Goal: Task Accomplishment & Management: Use online tool/utility

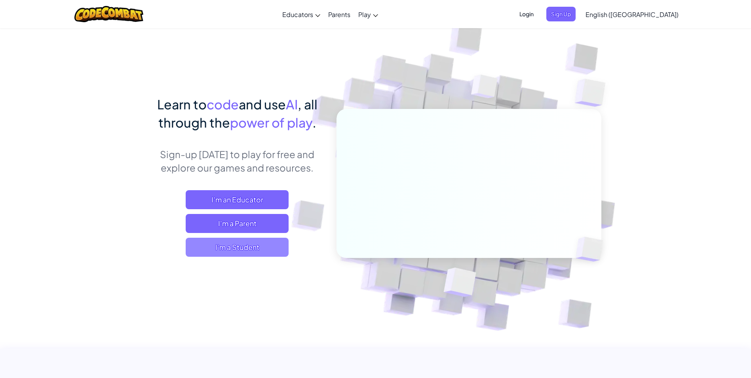
click at [264, 241] on span "I'm a Student" at bounding box center [237, 247] width 103 height 19
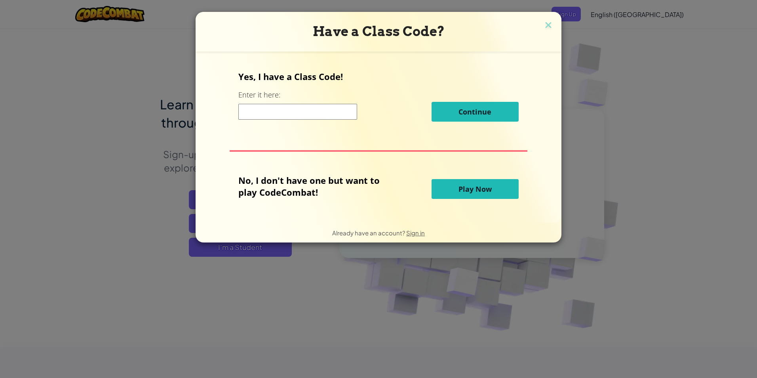
click at [497, 196] on button "Play Now" at bounding box center [475, 189] width 87 height 20
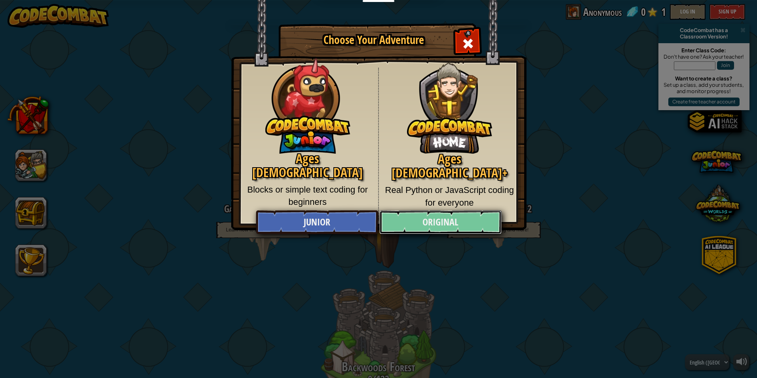
click at [439, 227] on link "Original" at bounding box center [440, 222] width 122 height 24
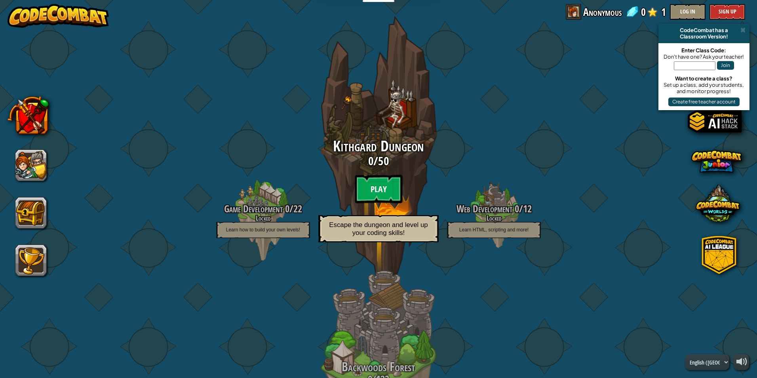
click at [396, 179] on btn "Play" at bounding box center [379, 189] width 48 height 29
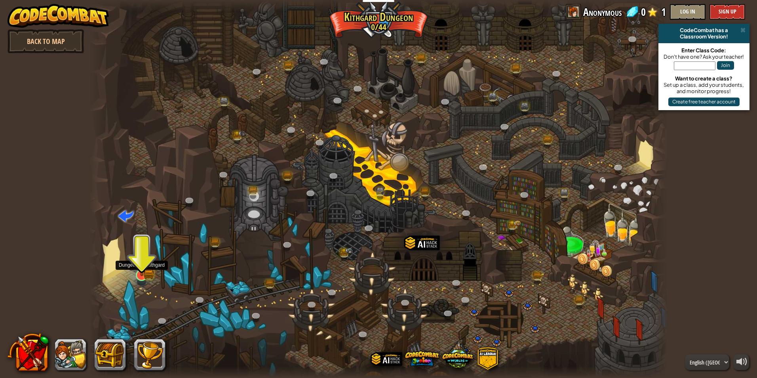
click at [143, 273] on img at bounding box center [141, 259] width 15 height 34
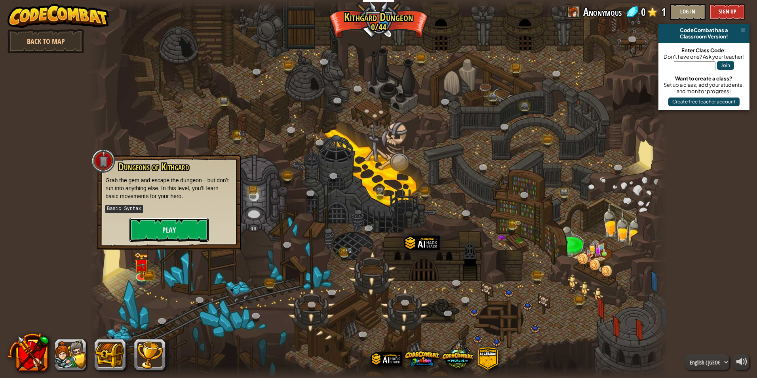
click at [156, 232] on button "Play" at bounding box center [168, 230] width 79 height 24
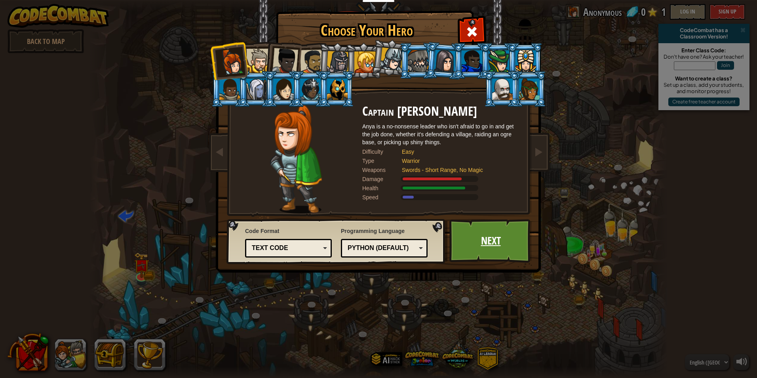
drag, startPoint x: 502, startPoint y: 234, endPoint x: 492, endPoint y: 231, distance: 10.9
click at [492, 231] on link "Next" at bounding box center [490, 241] width 83 height 44
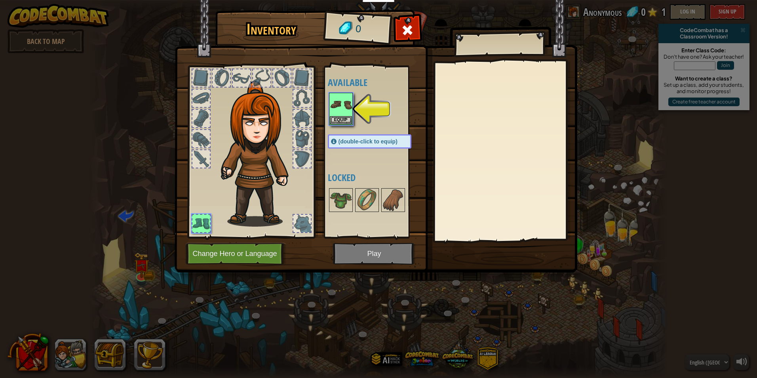
drag, startPoint x: 492, startPoint y: 231, endPoint x: 468, endPoint y: 282, distance: 56.0
click at [468, 282] on div "Inventory 0 Available Equip (double-click to equip) Locked Equip Unequip Subscr…" at bounding box center [378, 189] width 757 height 378
click at [339, 107] on img at bounding box center [341, 104] width 22 height 22
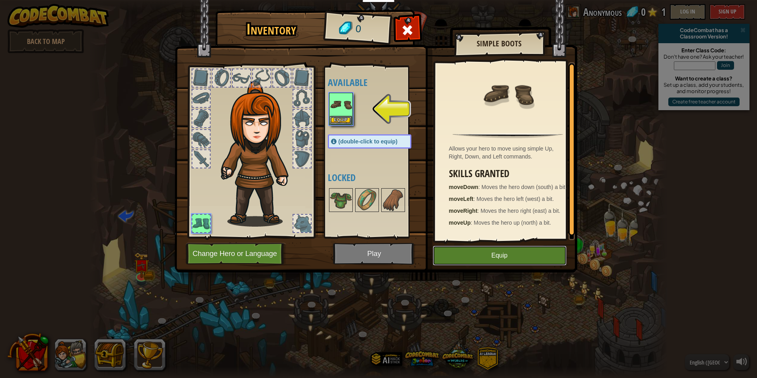
click at [523, 258] on button "Equip" at bounding box center [500, 255] width 134 height 20
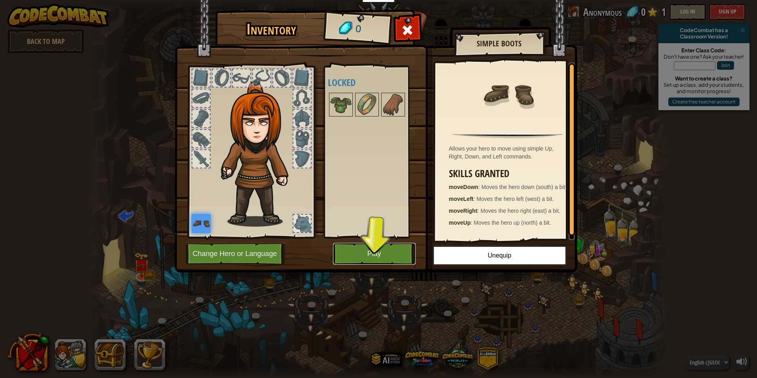
click at [386, 247] on button "Play" at bounding box center [374, 254] width 83 height 22
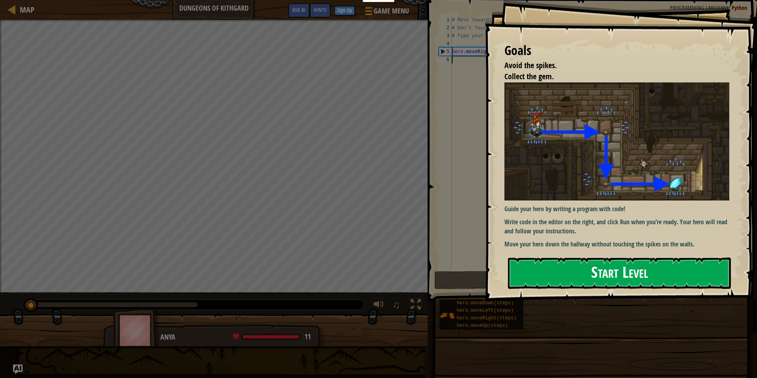
click at [632, 276] on button "Start Level" at bounding box center [619, 272] width 223 height 31
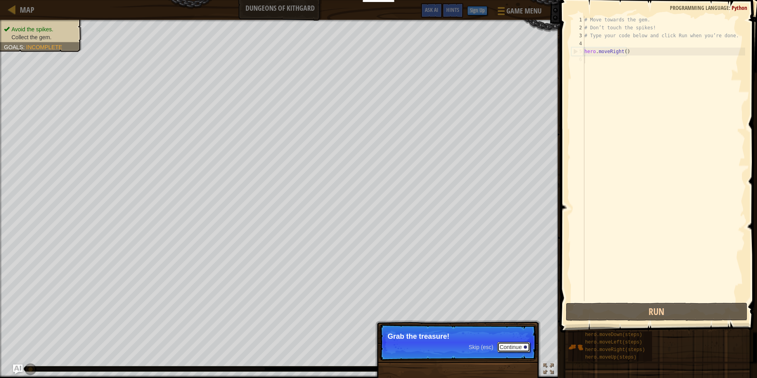
click at [516, 352] on button "Continue" at bounding box center [513, 347] width 33 height 10
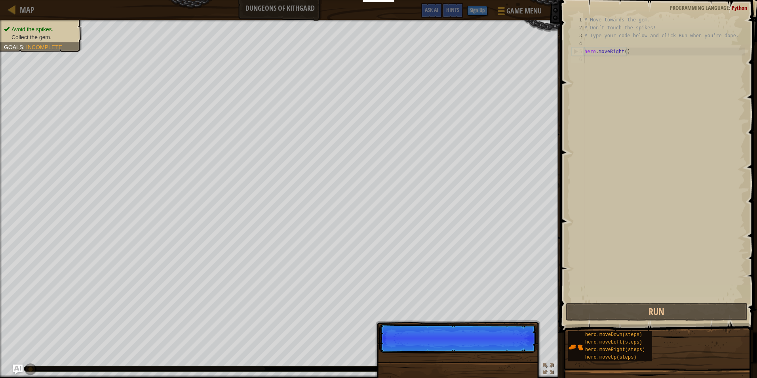
scroll to position [4, 0]
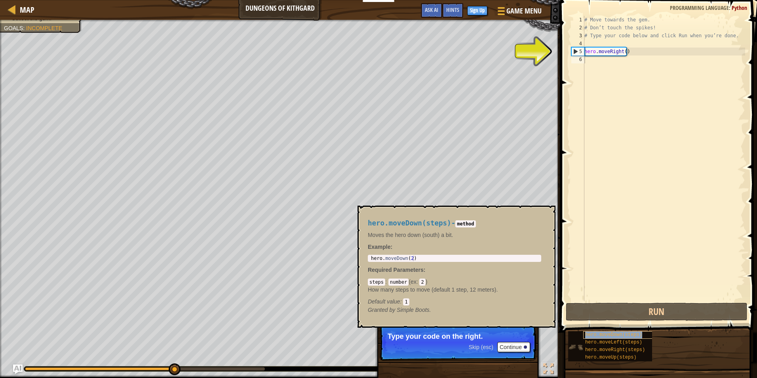
click at [621, 335] on span "hero.moveDown(steps)" at bounding box center [613, 335] width 57 height 6
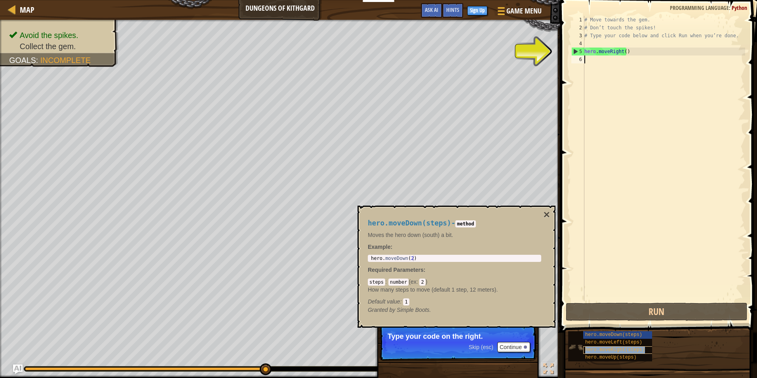
click at [622, 349] on span "hero.moveRight(steps)" at bounding box center [615, 350] width 60 height 6
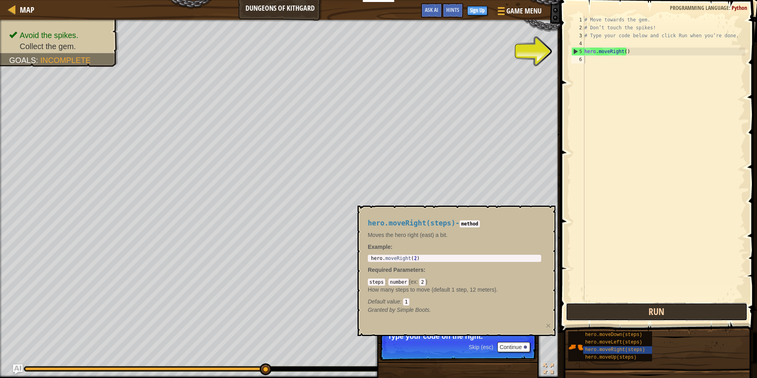
click at [615, 309] on button "Run" at bounding box center [657, 311] width 182 height 18
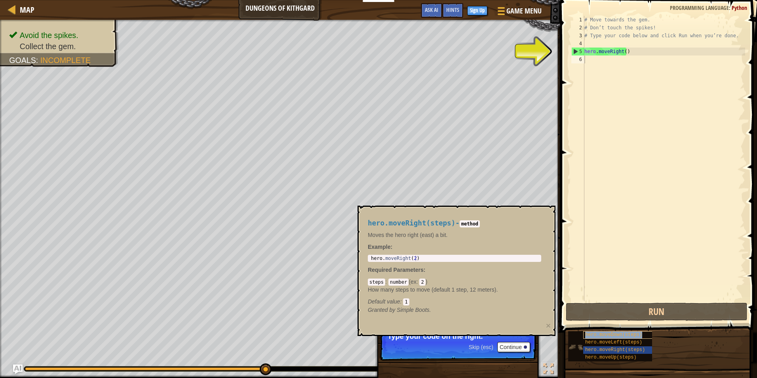
click at [600, 333] on span "hero.moveDown(steps)" at bounding box center [613, 335] width 57 height 6
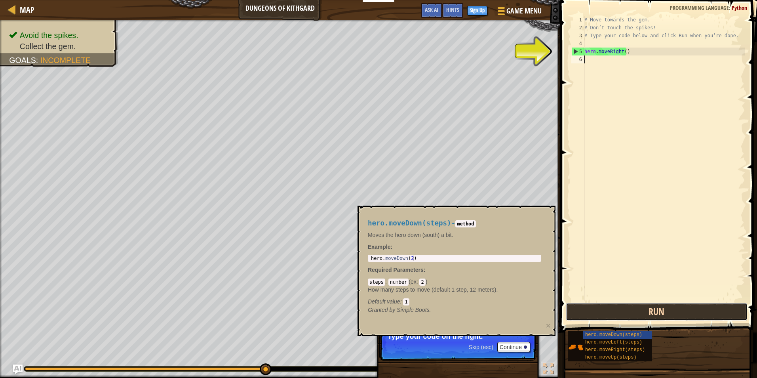
click at [608, 312] on button "Run" at bounding box center [657, 311] width 182 height 18
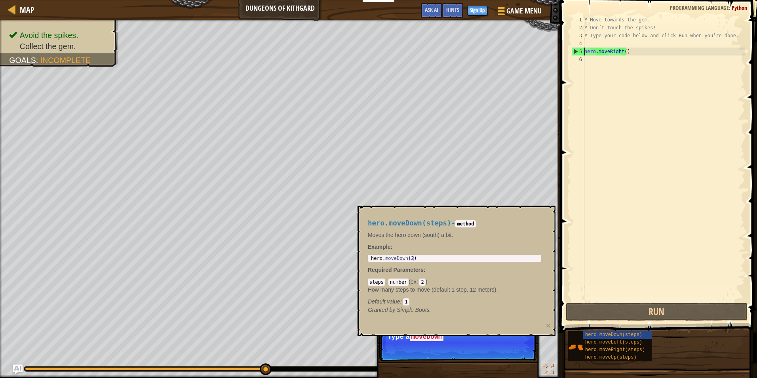
click at [585, 53] on div "# Move towards the gem. # Don’t touch the spikes! # Type your code below and cl…" at bounding box center [664, 166] width 162 height 301
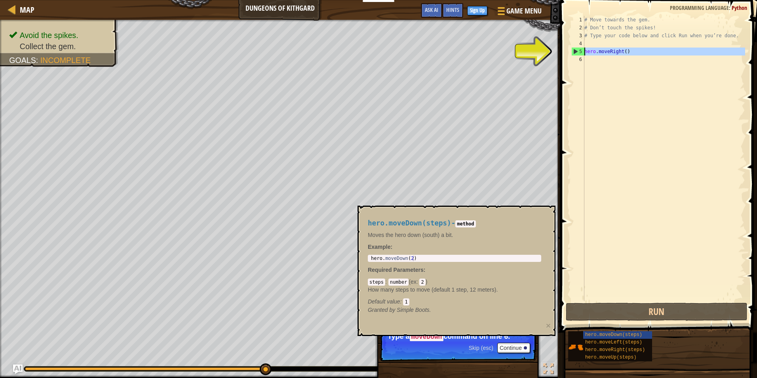
click at [575, 51] on div "5" at bounding box center [578, 52] width 13 height 8
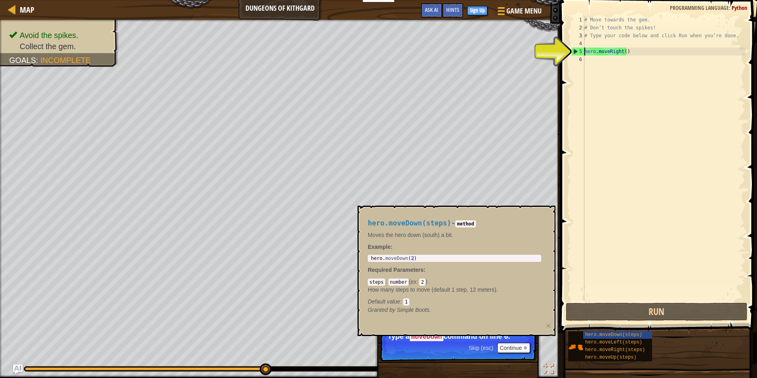
click at [575, 49] on div "5" at bounding box center [578, 52] width 13 height 8
drag, startPoint x: 645, startPoint y: 55, endPoint x: 577, endPoint y: 68, distance: 69.4
click at [578, 68] on div "hero.moveRight() 1 2 3 4 5 6 # Move towards the gem. # Don’t touch the spikes! …" at bounding box center [657, 158] width 175 height 285
click at [604, 50] on div "# Move towards the gem. # Don’t touch the spikes! # Type your code below and cl…" at bounding box center [664, 166] width 162 height 301
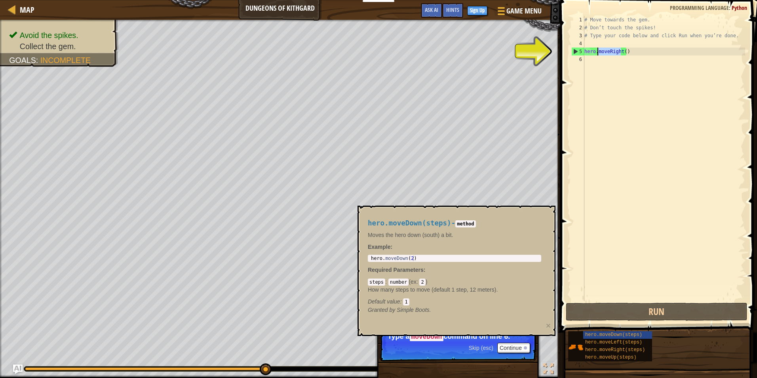
type textarea "hero.()"
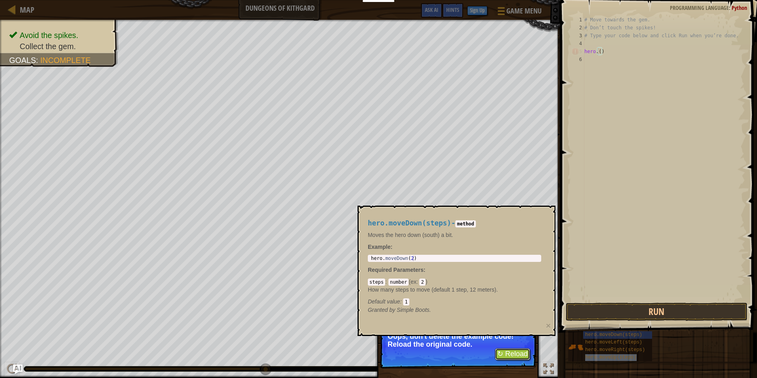
click at [529, 352] on button "↻ Reload" at bounding box center [512, 354] width 35 height 12
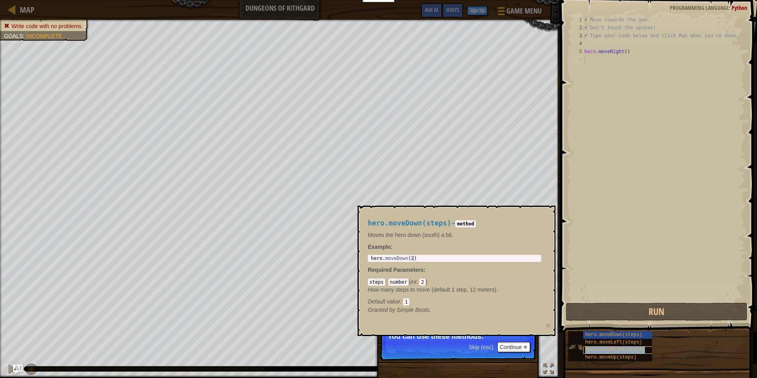
click at [629, 348] on span "hero.moveRight(steps)" at bounding box center [615, 350] width 60 height 6
drag, startPoint x: 629, startPoint y: 348, endPoint x: 629, endPoint y: 344, distance: 4.0
click at [629, 344] on span "hero.moveLeft(steps)" at bounding box center [613, 342] width 57 height 6
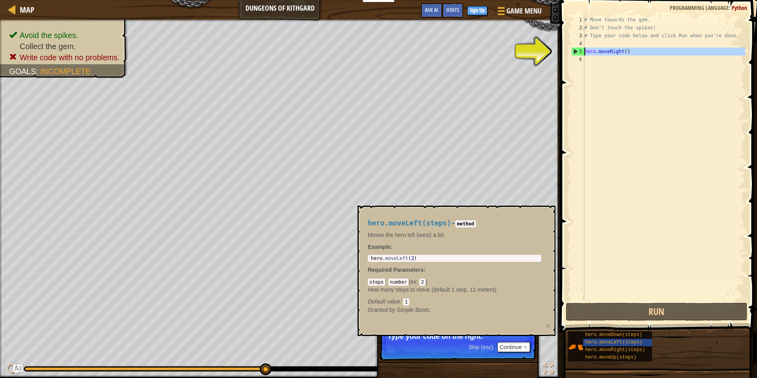
click at [576, 51] on div "5" at bounding box center [578, 52] width 13 height 8
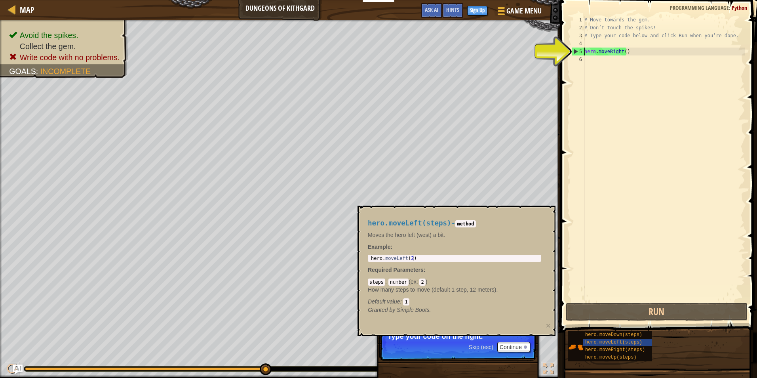
click at [576, 51] on div "5" at bounding box center [578, 52] width 13 height 8
type textarea "hero.moveRight()"
click at [600, 348] on span "hero.moveRight(steps)" at bounding box center [615, 350] width 60 height 6
click at [613, 334] on span "hero.moveDown(steps)" at bounding box center [613, 335] width 57 height 6
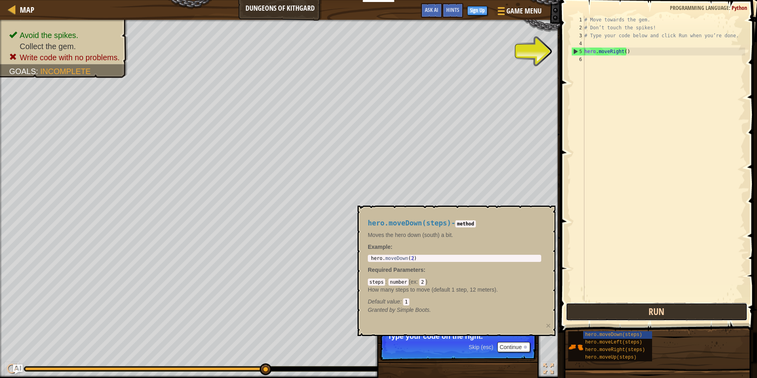
click at [623, 316] on button "Run" at bounding box center [657, 311] width 182 height 18
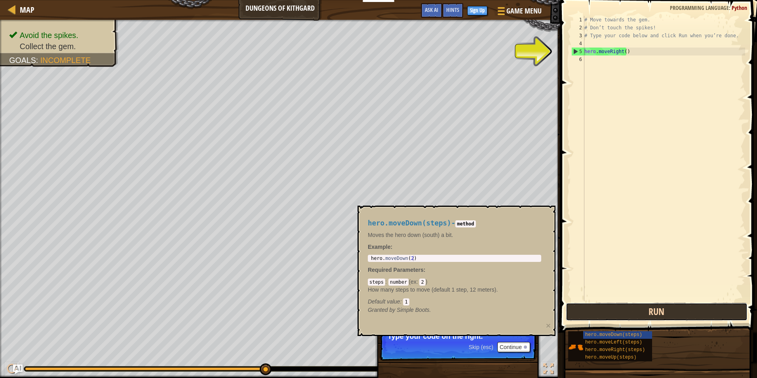
click at [625, 313] on button "Run" at bounding box center [657, 311] width 182 height 18
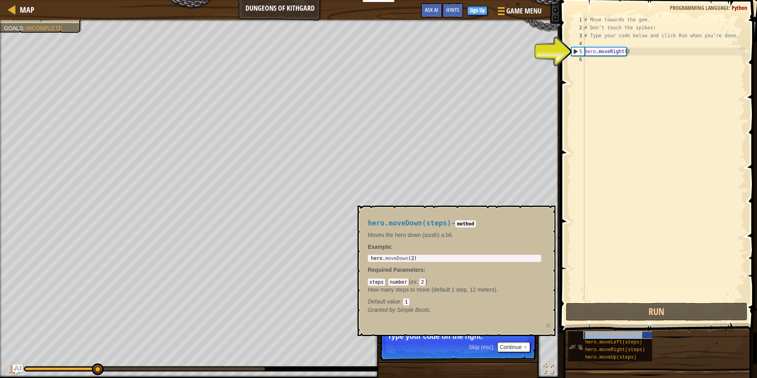
click at [612, 333] on span "hero.moveDown(steps)" at bounding box center [613, 335] width 57 height 6
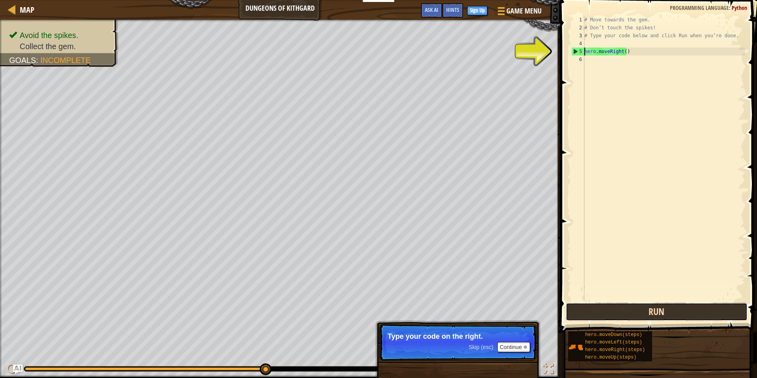
click at [616, 314] on button "Run" at bounding box center [657, 311] width 182 height 18
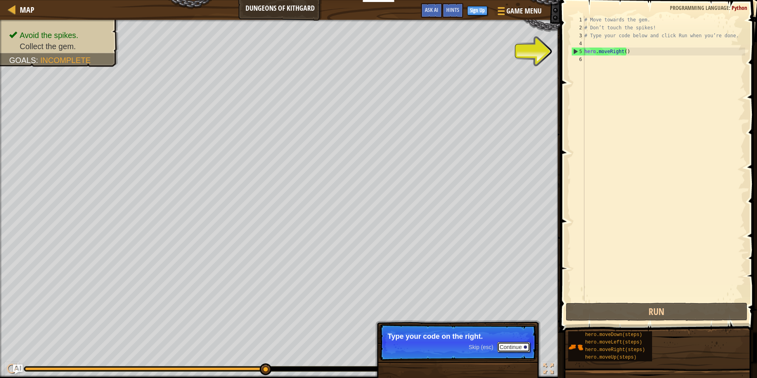
click at [520, 345] on button "Continue" at bounding box center [513, 347] width 33 height 10
click at [591, 62] on div "# Move towards the gem. # Don’t touch the spikes! # Type your code below and cl…" at bounding box center [664, 166] width 162 height 301
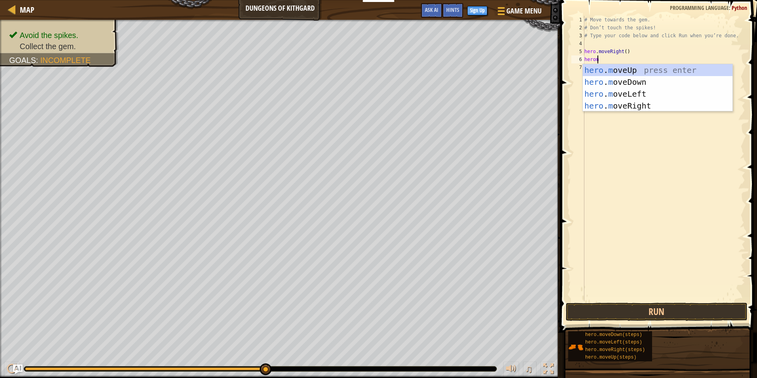
scroll to position [4, 0]
type textarea "he"
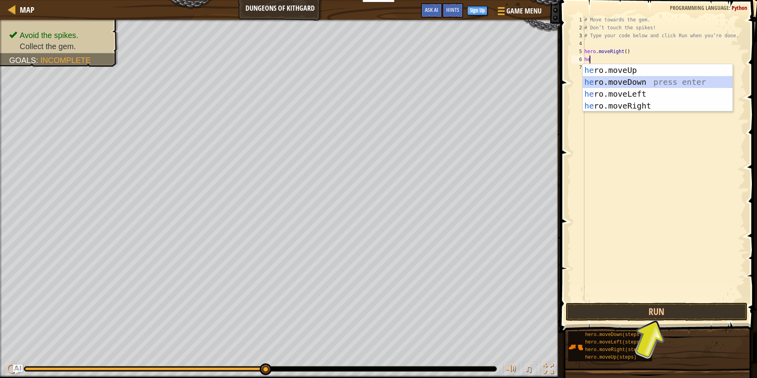
click at [627, 80] on div "he ro.moveUp press enter he ro.moveDown press enter he ro.moveLeft press enter …" at bounding box center [658, 99] width 150 height 71
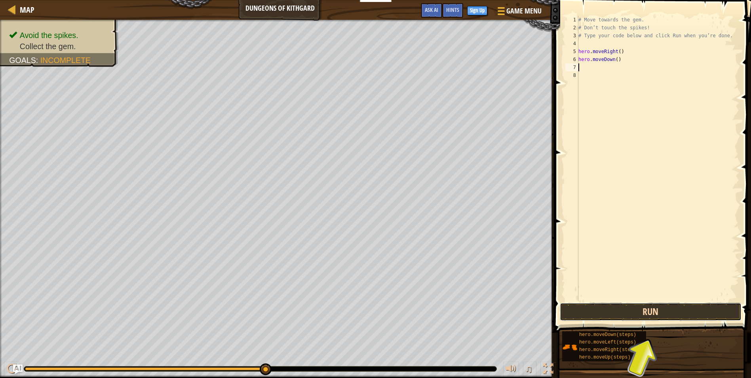
click at [594, 309] on button "Run" at bounding box center [651, 311] width 182 height 18
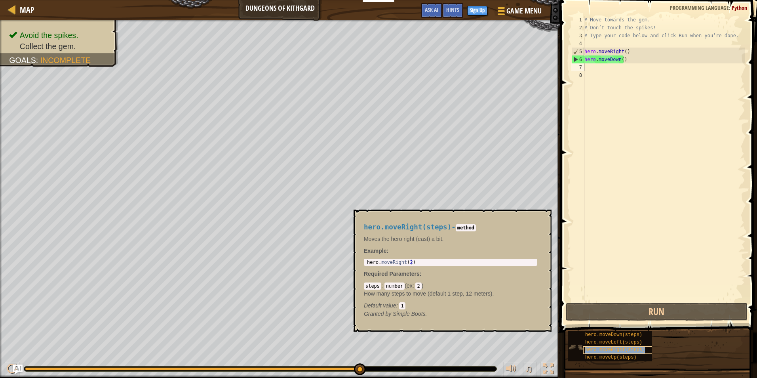
click at [636, 349] on span "hero.moveRight(steps)" at bounding box center [615, 350] width 60 height 6
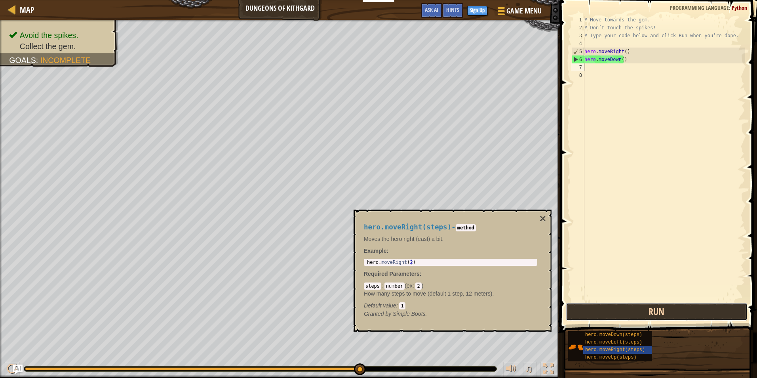
click at [704, 305] on button "Run" at bounding box center [657, 311] width 182 height 18
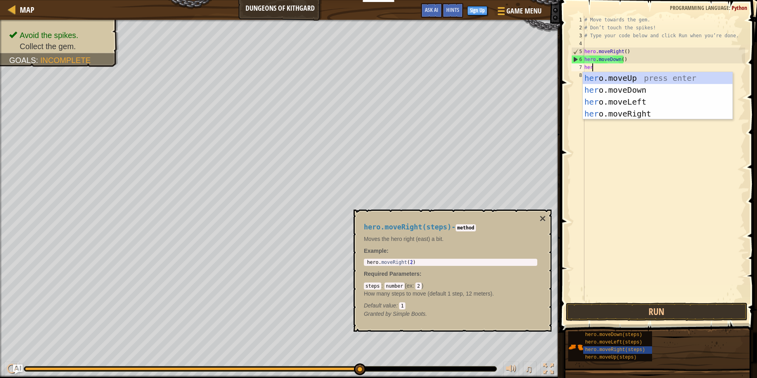
scroll to position [4, 0]
type textarea "herm"
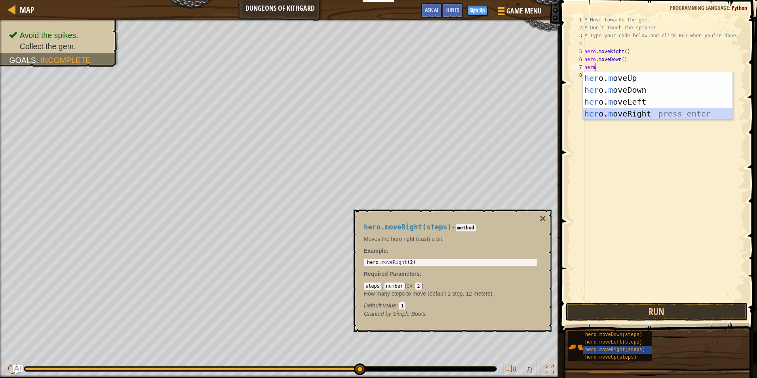
click at [624, 113] on div "her o. m oveUp press enter her o. m oveDown press enter her o. m oveLeft press …" at bounding box center [658, 107] width 150 height 71
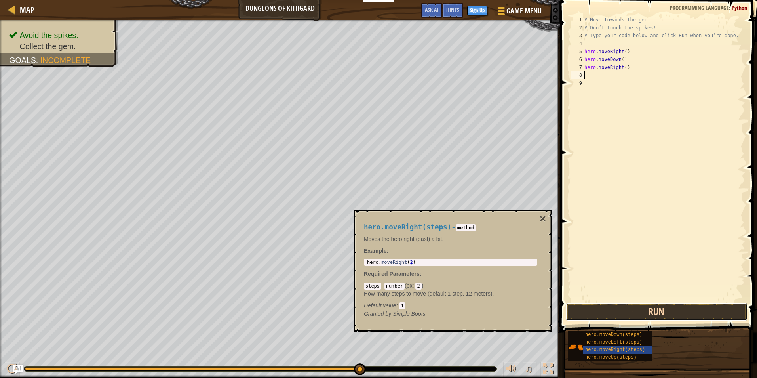
click at [644, 304] on button "Run" at bounding box center [657, 311] width 182 height 18
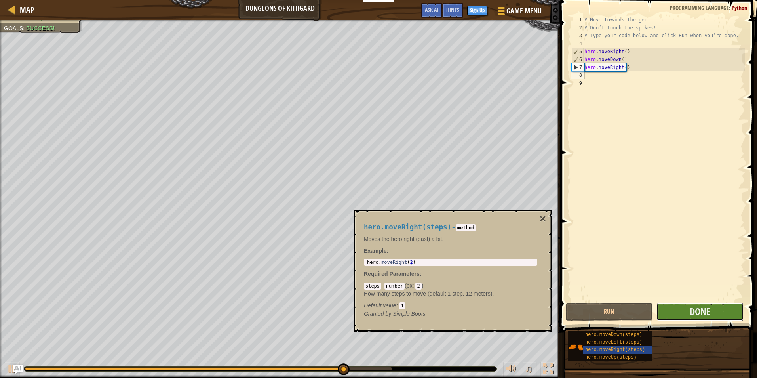
click at [705, 304] on button "Done" at bounding box center [699, 311] width 87 height 18
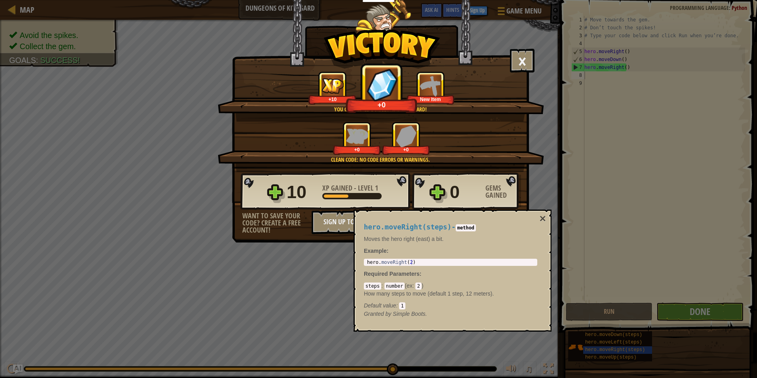
drag, startPoint x: 542, startPoint y: 215, endPoint x: 542, endPoint y: 211, distance: 4.4
click at [542, 211] on div "hero.moveRight(steps) - method Moves the hero right (east) a bit. Example : 1 h…" at bounding box center [453, 270] width 198 height 122
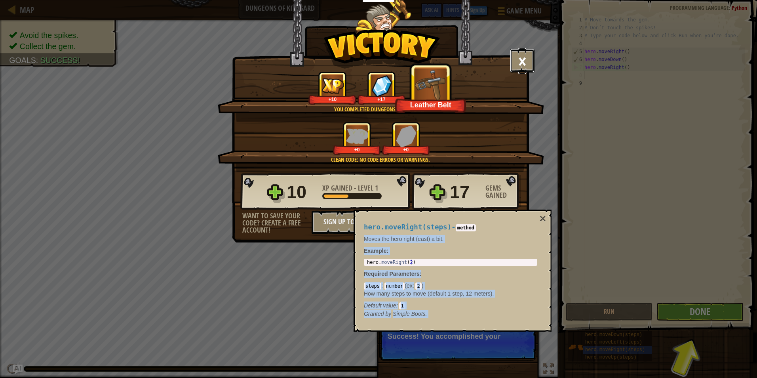
drag, startPoint x: 532, startPoint y: 49, endPoint x: 530, endPoint y: 54, distance: 4.8
click at [530, 54] on button "×" at bounding box center [522, 61] width 25 height 24
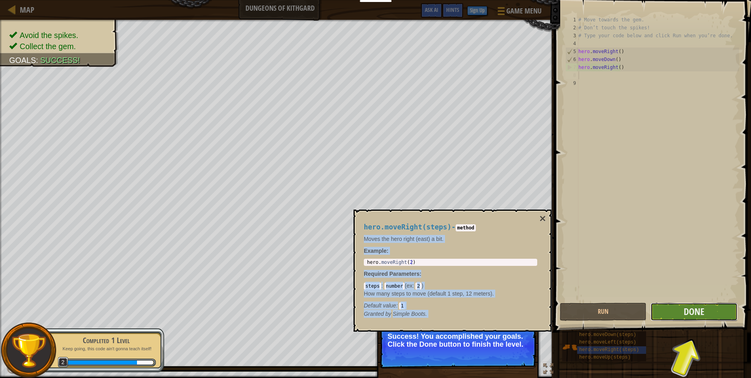
click at [706, 314] on button "Done" at bounding box center [694, 311] width 87 height 18
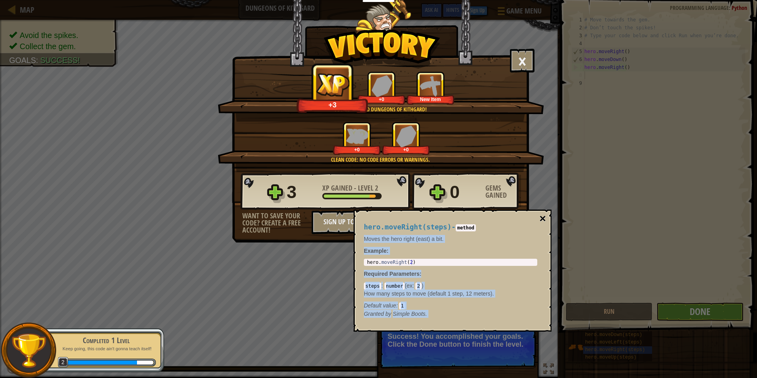
click at [540, 216] on button "×" at bounding box center [543, 218] width 6 height 11
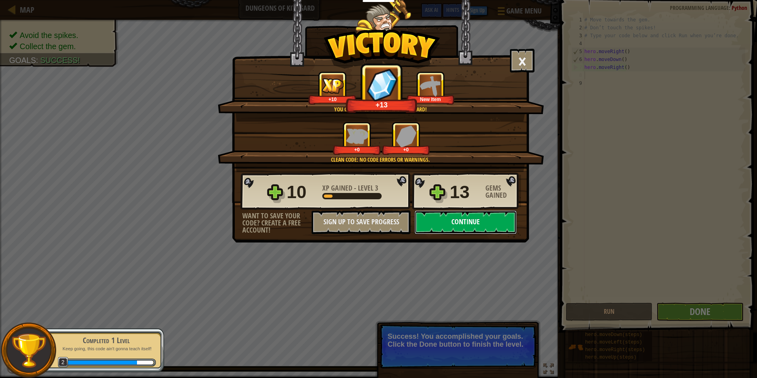
click at [463, 221] on button "Continue" at bounding box center [466, 222] width 102 height 24
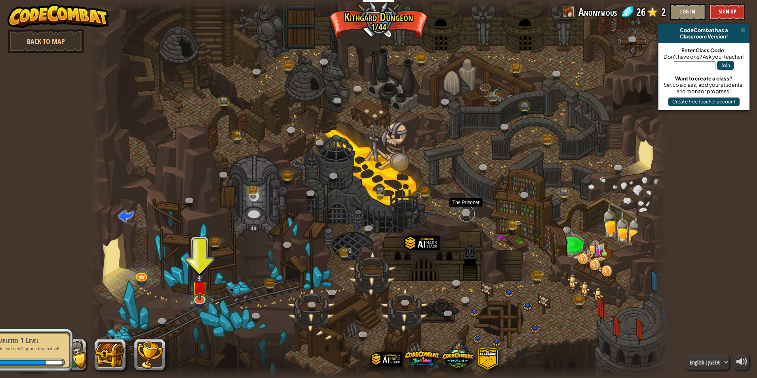
click at [466, 216] on link at bounding box center [467, 213] width 16 height 16
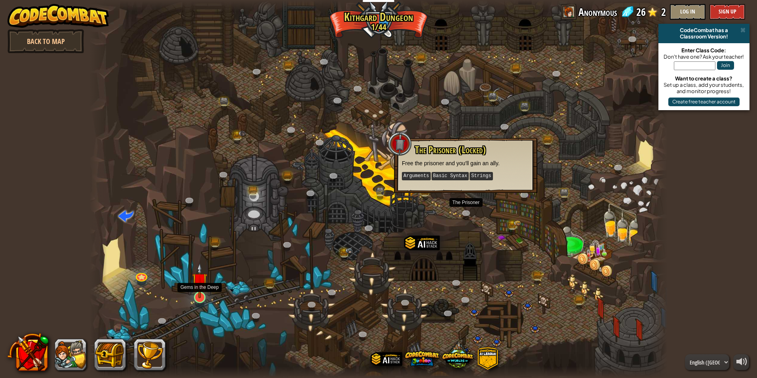
click at [200, 293] on img at bounding box center [199, 281] width 15 height 36
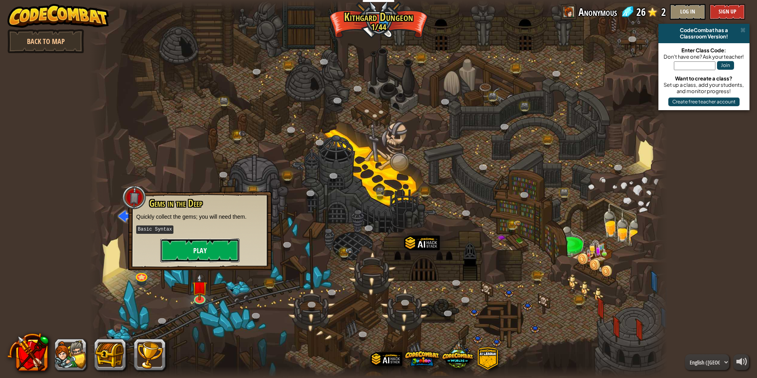
click at [228, 255] on button "Play" at bounding box center [199, 250] width 79 height 24
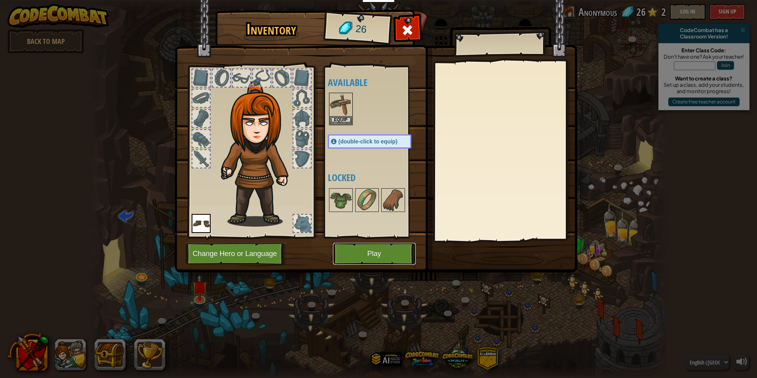
click at [377, 259] on button "Play" at bounding box center [374, 254] width 83 height 22
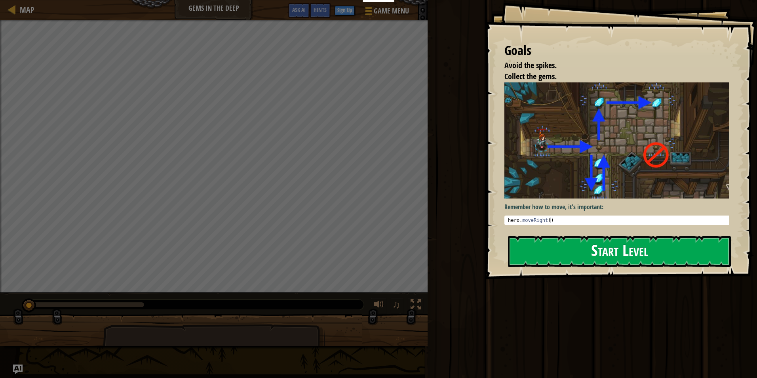
click at [584, 256] on button "Start Level" at bounding box center [619, 251] width 223 height 31
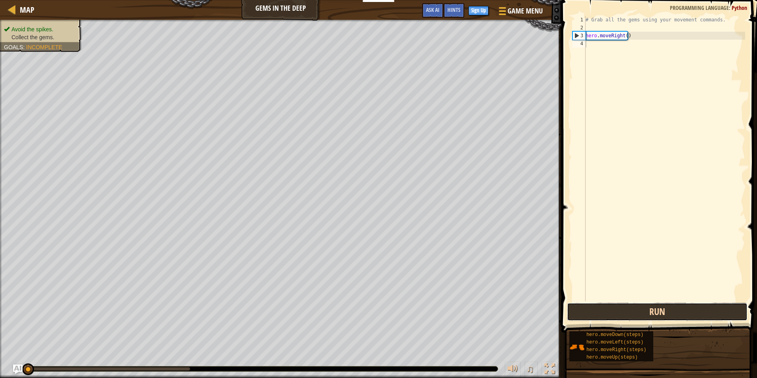
click at [669, 302] on button "Run" at bounding box center [657, 311] width 181 height 18
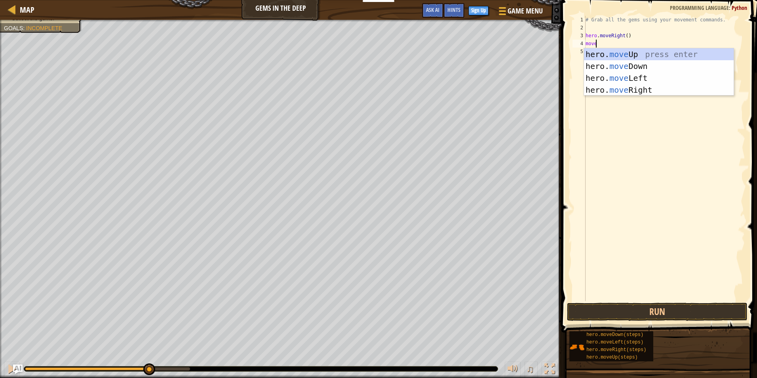
scroll to position [4, 1]
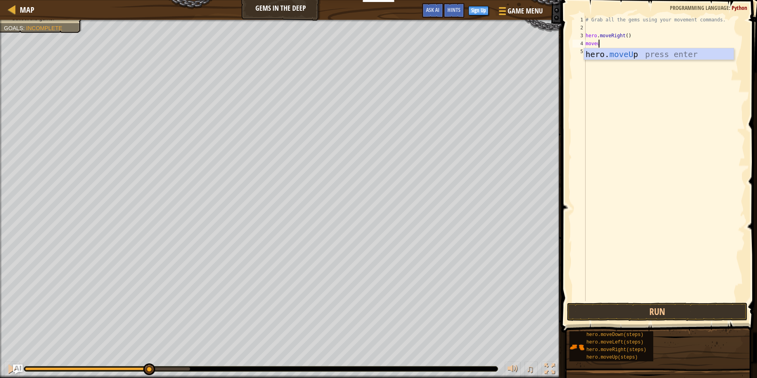
type textarea "moveup"
click at [690, 311] on button "Run" at bounding box center [657, 311] width 181 height 18
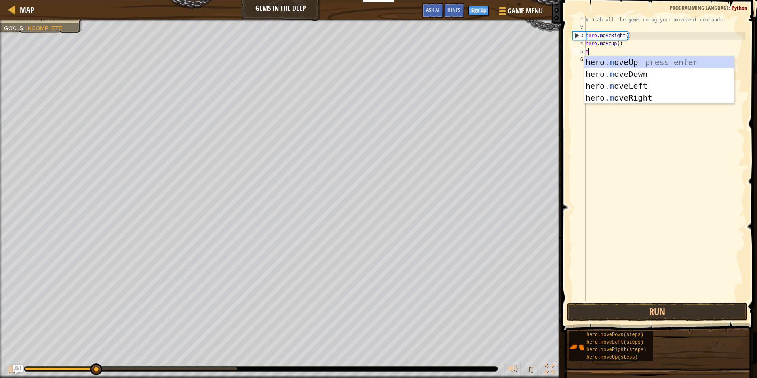
type textarea "mo"
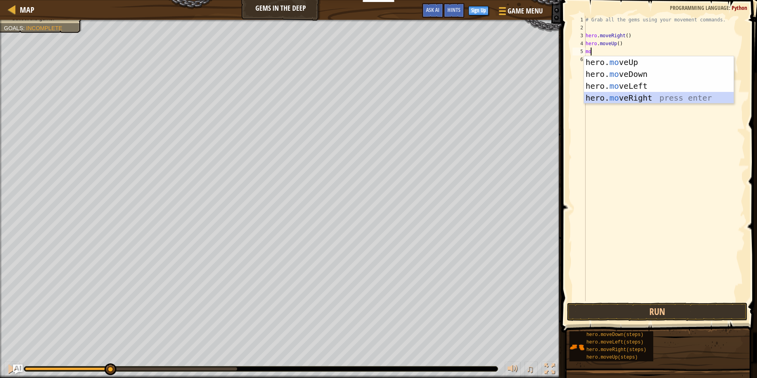
click at [651, 92] on div "hero. mo veUp press enter hero. mo veDown press enter hero. mo veLeft press ent…" at bounding box center [659, 91] width 150 height 71
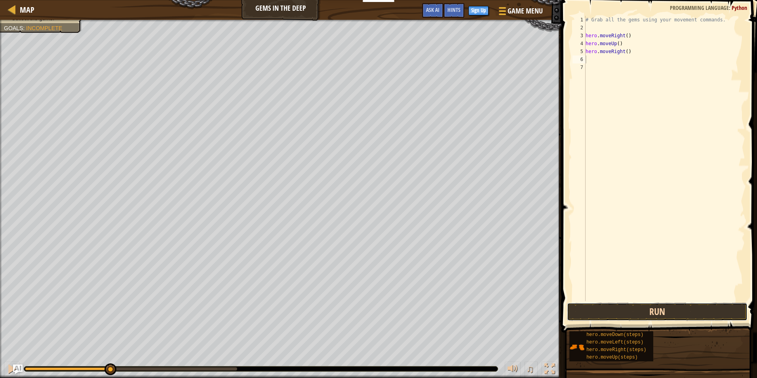
click at [697, 311] on button "Run" at bounding box center [657, 311] width 181 height 18
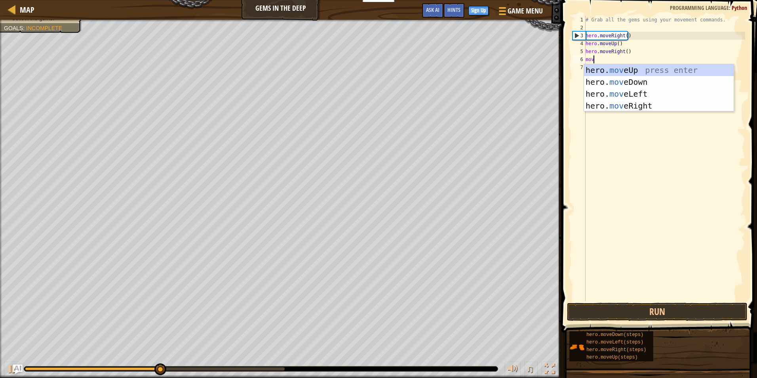
scroll to position [4, 0]
type textarea "move"
click at [612, 82] on div "hero. move Up press enter hero. move Down press enter hero. move Left press ent…" at bounding box center [659, 99] width 150 height 71
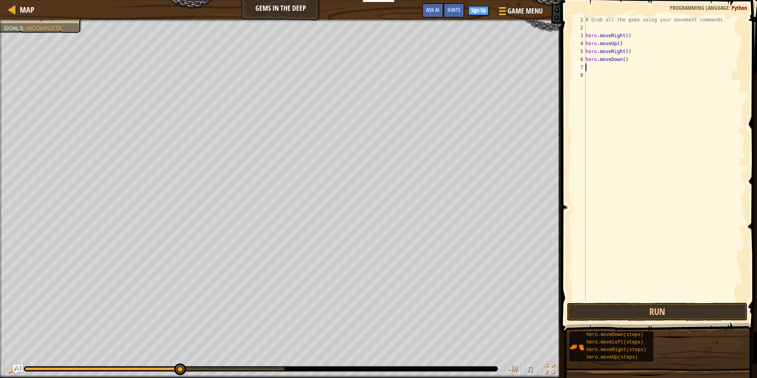
scroll to position [4, 0]
click at [616, 304] on button "Run" at bounding box center [657, 311] width 181 height 18
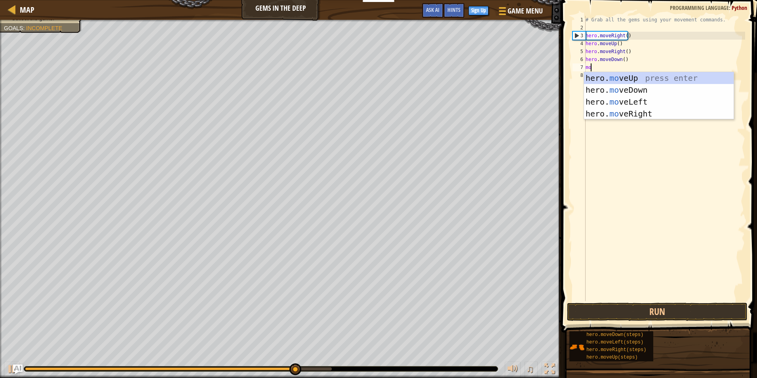
scroll to position [4, 0]
type textarea "move"
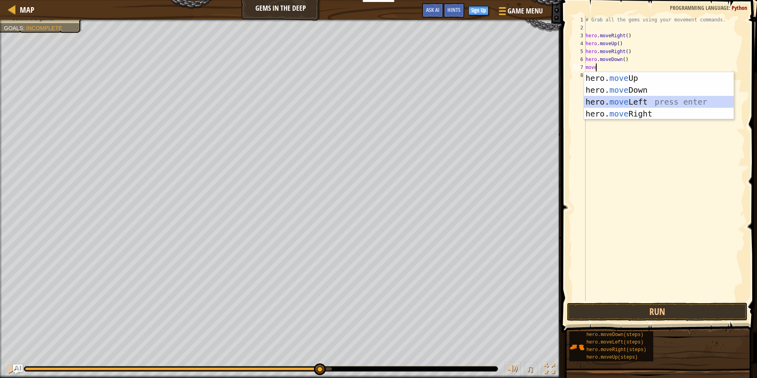
click at [618, 99] on div "hero. move Up press enter hero. move Down press enter hero. move Left press ent…" at bounding box center [659, 107] width 150 height 71
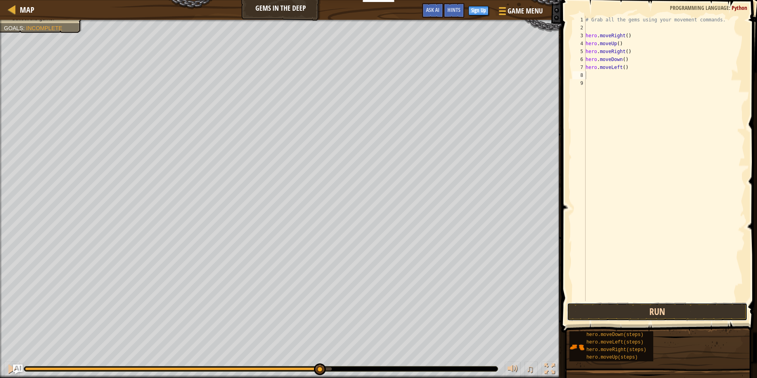
click at [648, 311] on button "Run" at bounding box center [657, 311] width 181 height 18
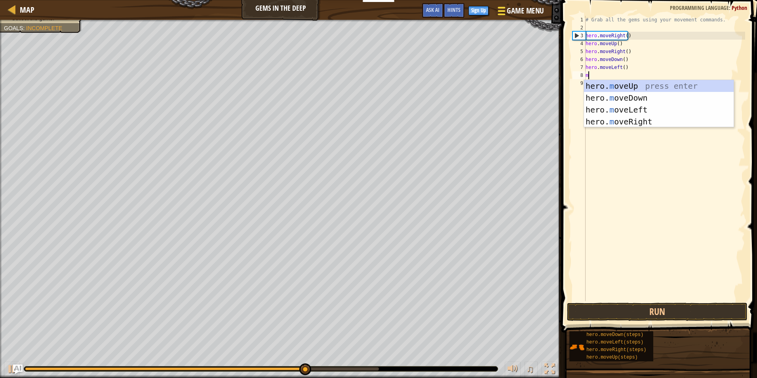
type textarea "mo"
click at [597, 89] on div "hero. mo veUp press enter hero. mo veDown press enter hero. mo veLeft press ent…" at bounding box center [659, 115] width 150 height 71
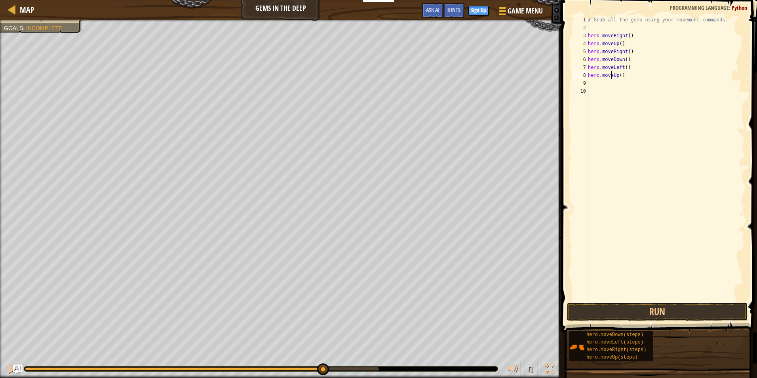
click at [613, 74] on div "# Grab all the gems using your movement commands. hero . moveRight ( ) hero . m…" at bounding box center [665, 166] width 159 height 301
drag, startPoint x: 592, startPoint y: 76, endPoint x: 631, endPoint y: 75, distance: 39.2
click at [631, 75] on div "# Grab all the gems using your movement commands. hero . moveRight ( ) hero . m…" at bounding box center [665, 166] width 159 height 301
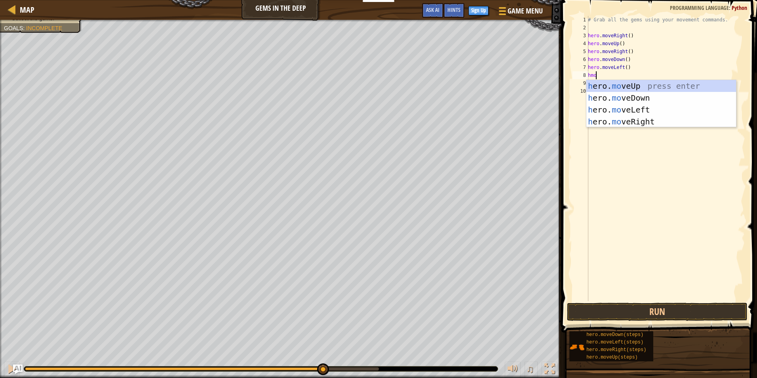
scroll to position [4, 0]
type textarea "hmove"
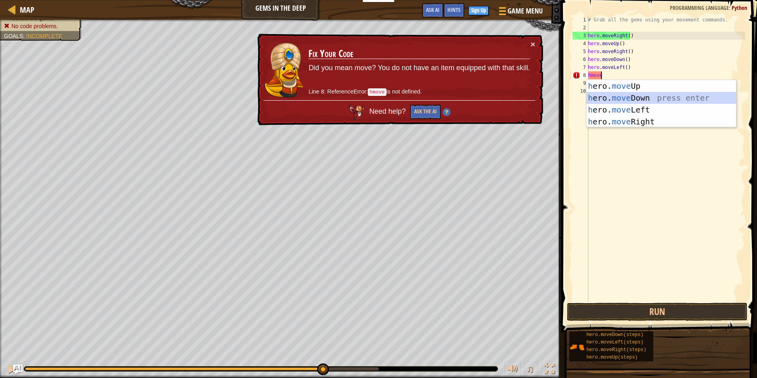
click at [645, 95] on div "h ero. move Up press enter h ero. move Down press enter h ero. move Left press …" at bounding box center [661, 115] width 150 height 71
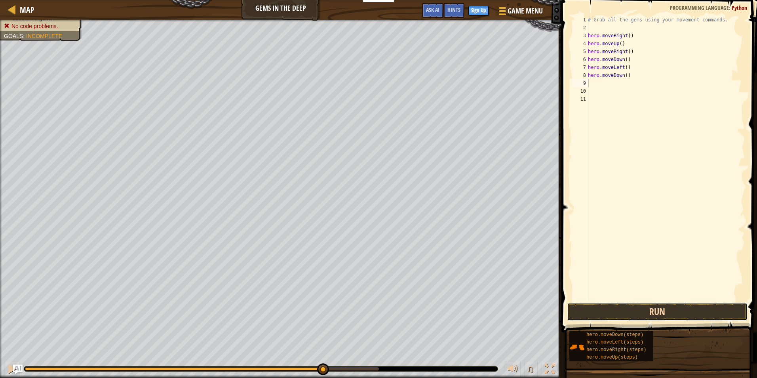
click at [683, 309] on button "Run" at bounding box center [657, 311] width 181 height 18
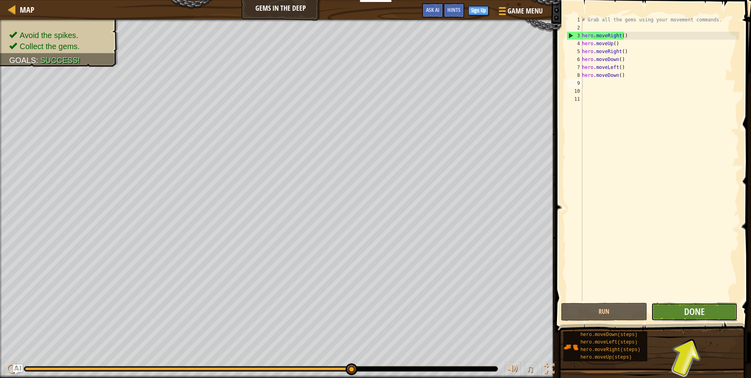
click at [687, 308] on span "Done" at bounding box center [694, 311] width 21 height 13
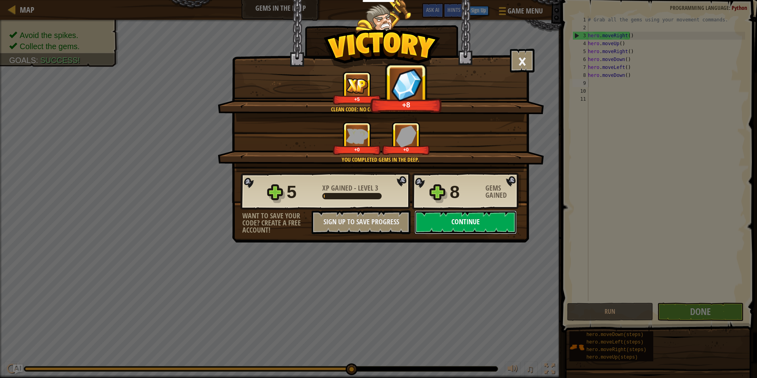
click at [506, 220] on button "Continue" at bounding box center [466, 222] width 102 height 24
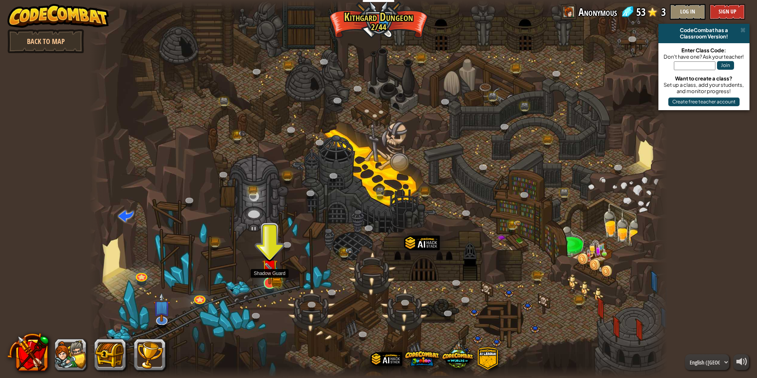
click at [275, 276] on img at bounding box center [269, 267] width 15 height 34
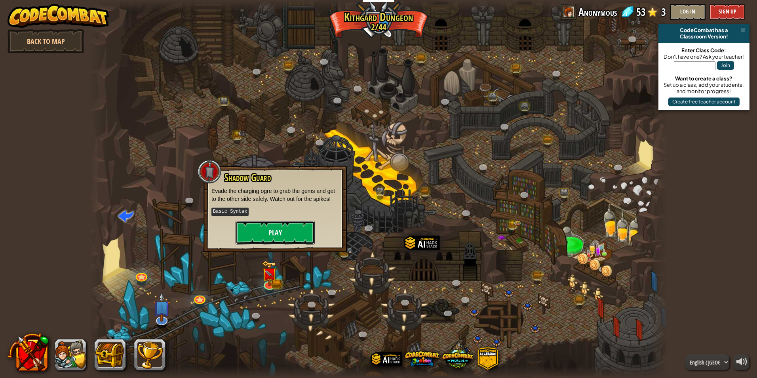
click at [288, 228] on button "Play" at bounding box center [275, 233] width 79 height 24
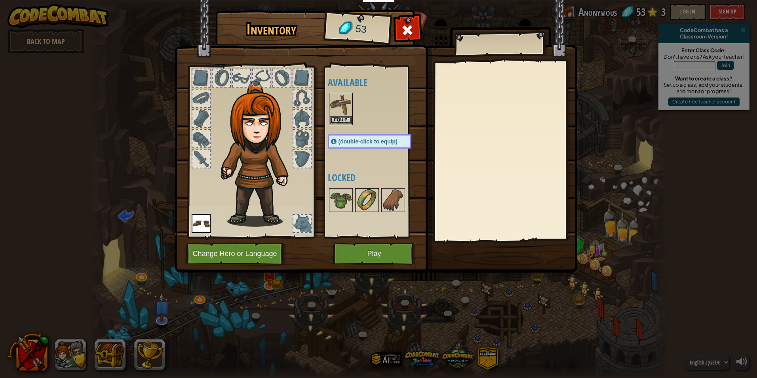
click at [372, 200] on img at bounding box center [367, 200] width 22 height 22
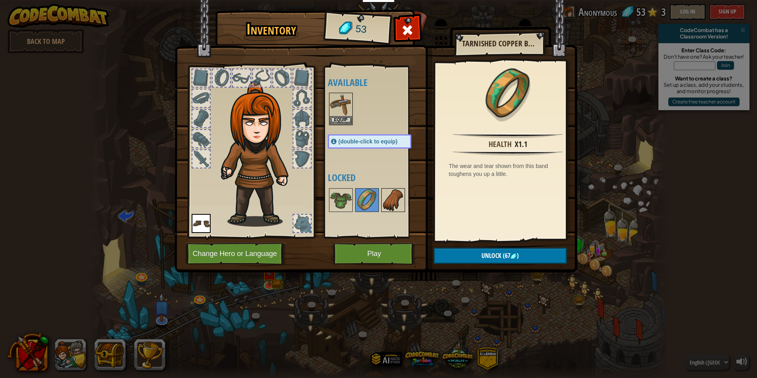
click at [396, 204] on img at bounding box center [393, 200] width 22 height 22
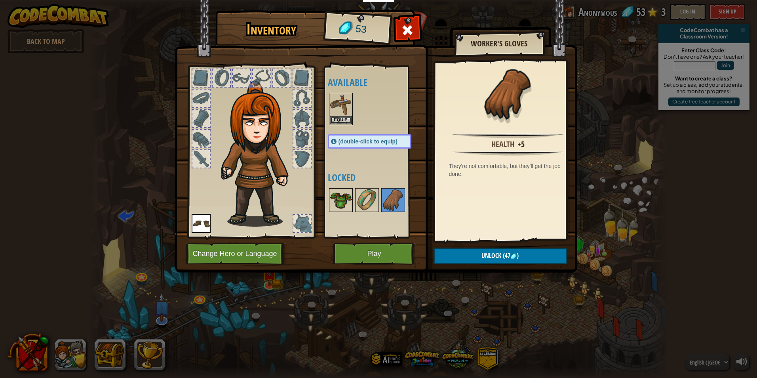
click at [336, 198] on img at bounding box center [341, 200] width 22 height 22
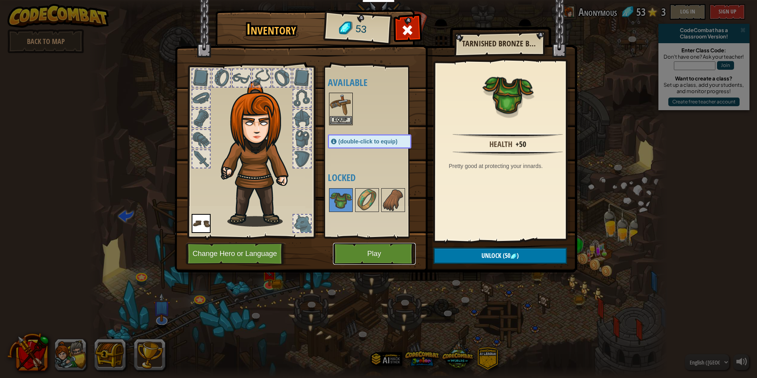
click at [376, 247] on button "Play" at bounding box center [374, 254] width 83 height 22
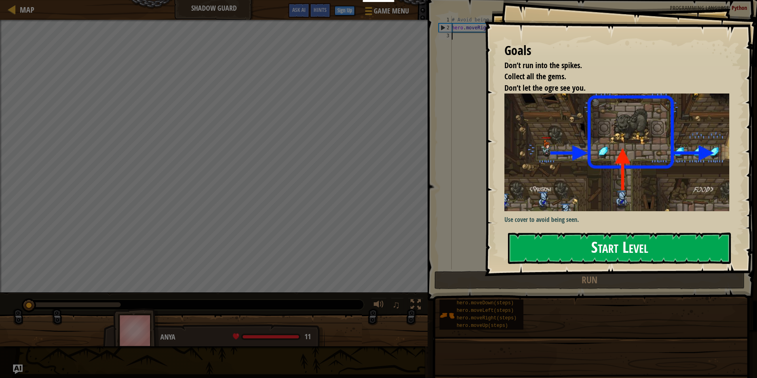
click at [669, 242] on button "Start Level" at bounding box center [619, 247] width 223 height 31
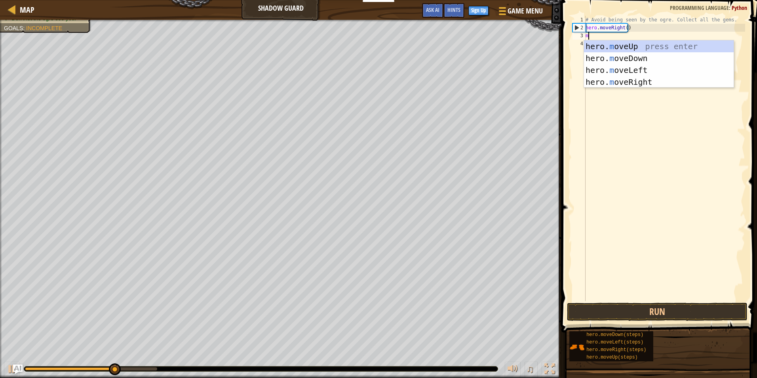
scroll to position [4, 0]
type textarea "mov"
click at [692, 84] on div "hero. mov eUp press enter hero. mov eDown press enter hero. mov eLeft press ent…" at bounding box center [659, 75] width 150 height 71
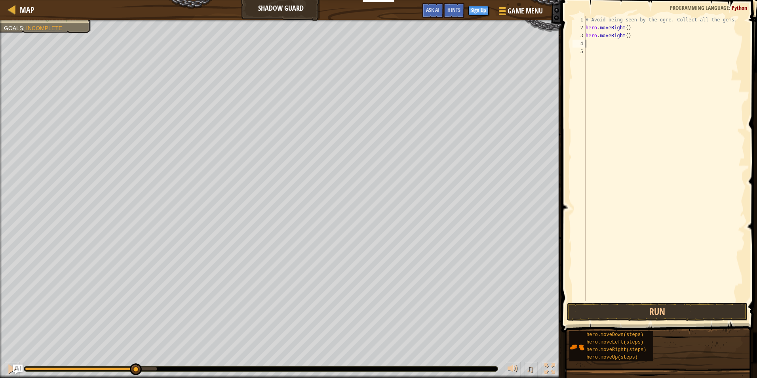
scroll to position [4, 0]
click at [642, 306] on button "Run" at bounding box center [657, 311] width 181 height 18
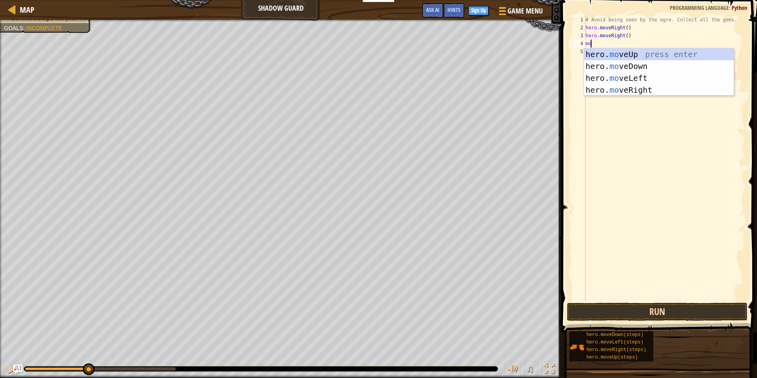
type textarea "mov"
click at [645, 85] on div "hero. mov eUp press enter hero. mov eDown press enter hero. mov eLeft press ent…" at bounding box center [659, 83] width 150 height 71
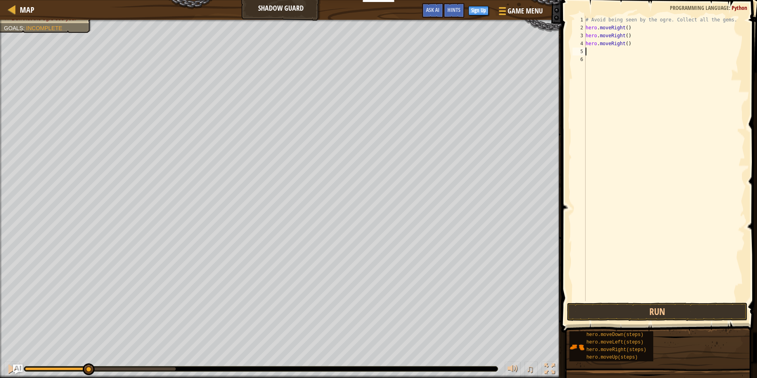
scroll to position [4, 0]
click at [627, 314] on button "Run" at bounding box center [657, 311] width 181 height 18
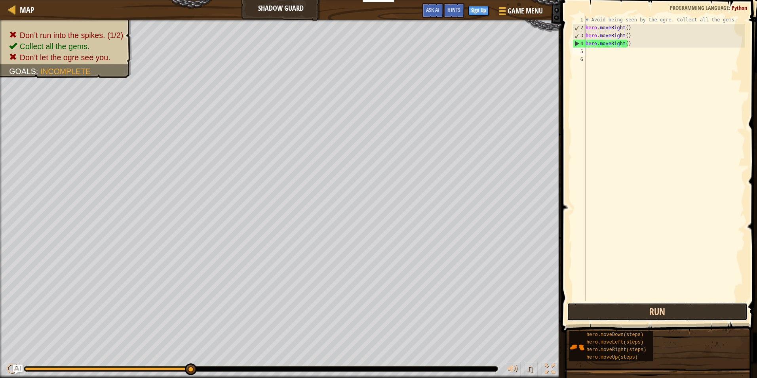
click at [651, 311] on button "Run" at bounding box center [657, 311] width 181 height 18
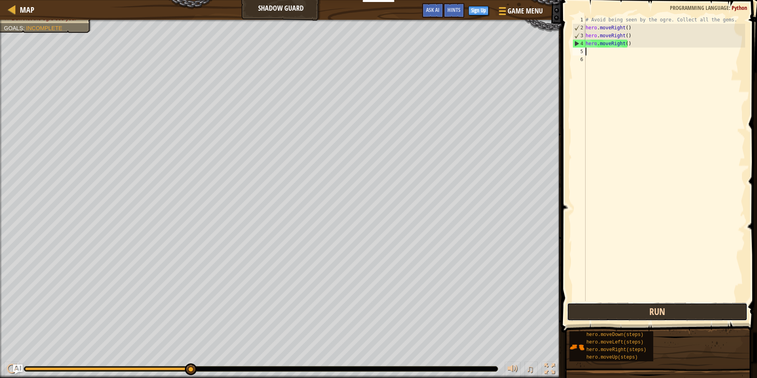
click at [659, 309] on button "Run" at bounding box center [657, 311] width 181 height 18
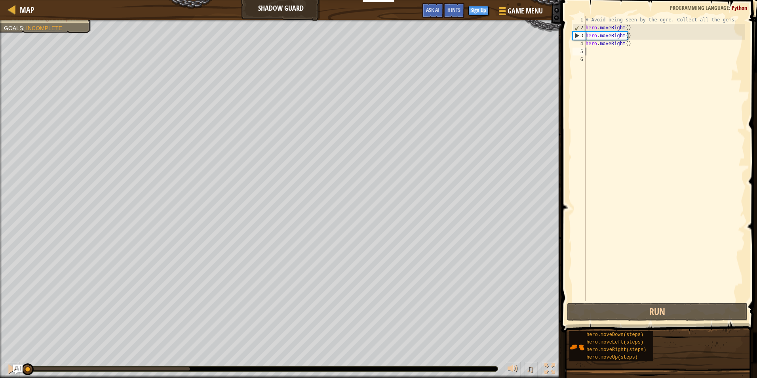
drag, startPoint x: 192, startPoint y: 365, endPoint x: 0, endPoint y: 302, distance: 202.5
click at [0, 0] on html "Educators Create Free Account School & District Solutions Teacher Toolkit Previ…" at bounding box center [378, 0] width 757 height 0
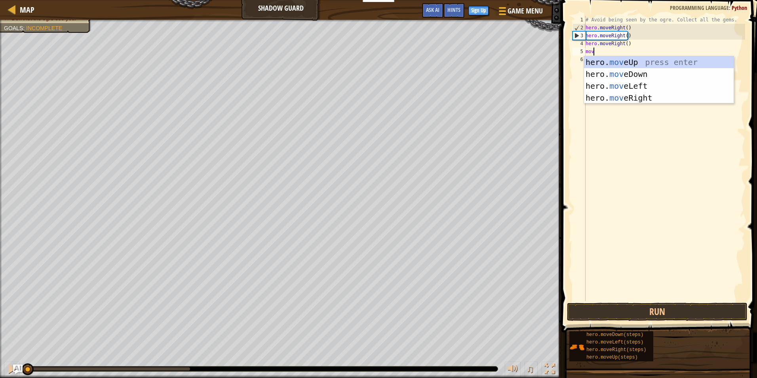
scroll to position [4, 0]
type textarea "move"
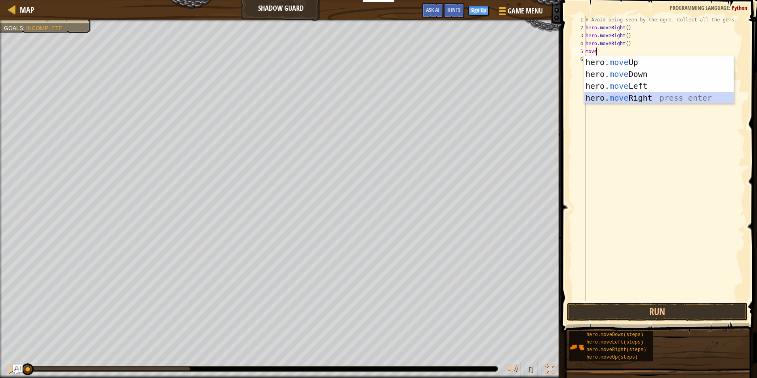
click at [610, 99] on div "hero. move Up press enter hero. move Down press enter hero. move Left press ent…" at bounding box center [659, 91] width 150 height 71
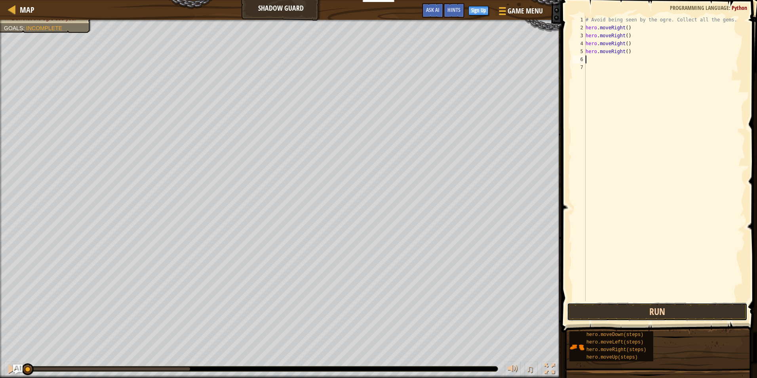
click at [577, 311] on button "Run" at bounding box center [657, 311] width 181 height 18
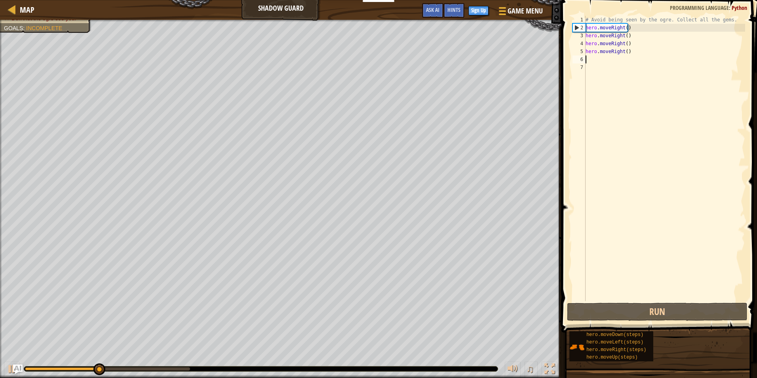
type textarea "n"
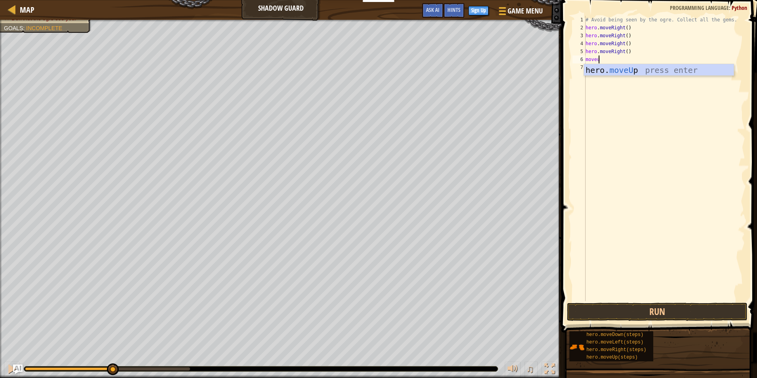
scroll to position [4, 1]
type textarea "moveup"
click at [663, 71] on div "hero. moveUp press enter" at bounding box center [659, 82] width 150 height 36
click at [582, 310] on button "Run" at bounding box center [657, 311] width 181 height 18
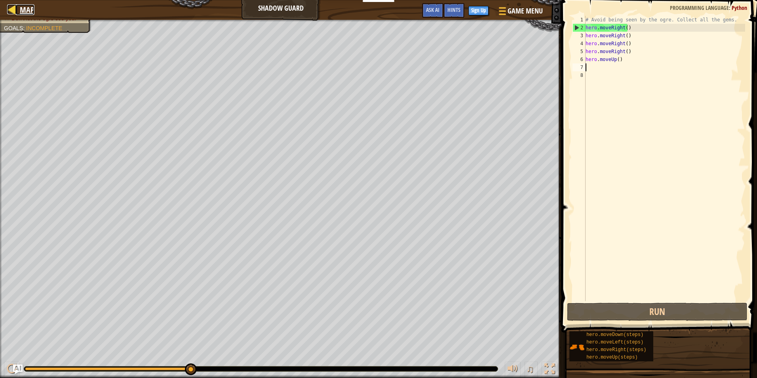
click at [27, 13] on span "Map" at bounding box center [27, 9] width 15 height 11
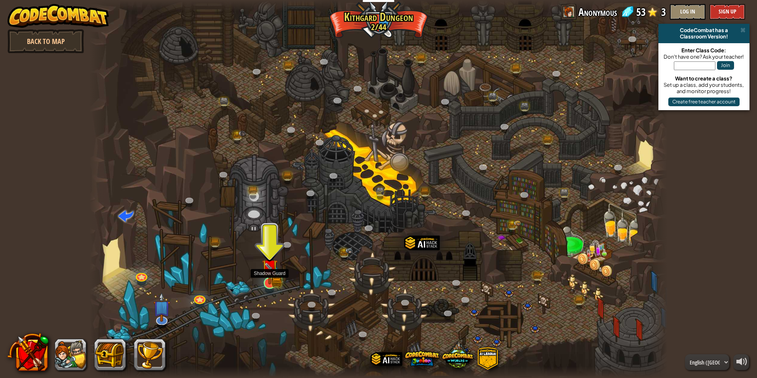
click at [269, 277] on img at bounding box center [269, 267] width 15 height 34
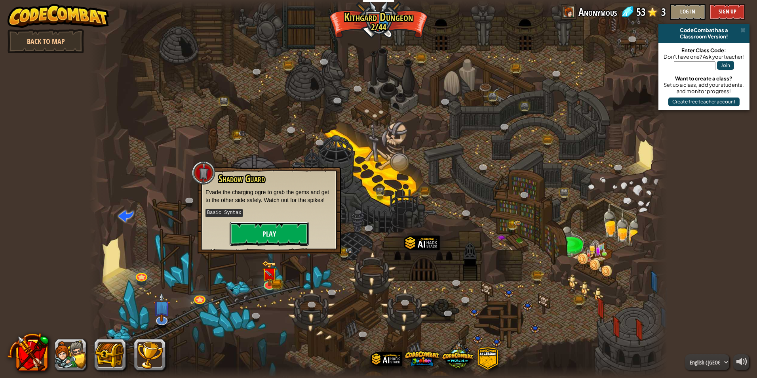
click at [273, 234] on button "Play" at bounding box center [269, 234] width 79 height 24
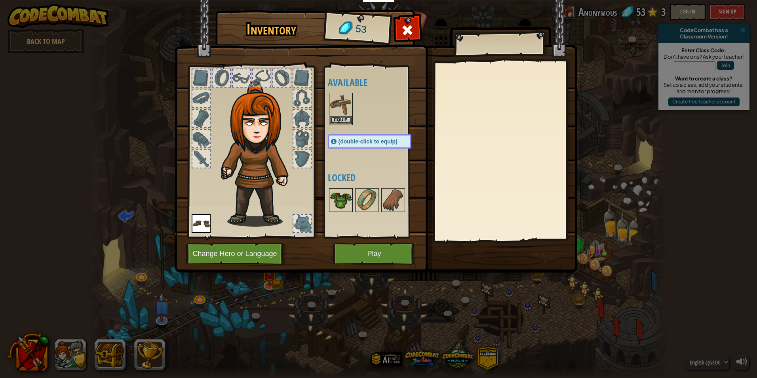
click at [345, 194] on img at bounding box center [341, 200] width 22 height 22
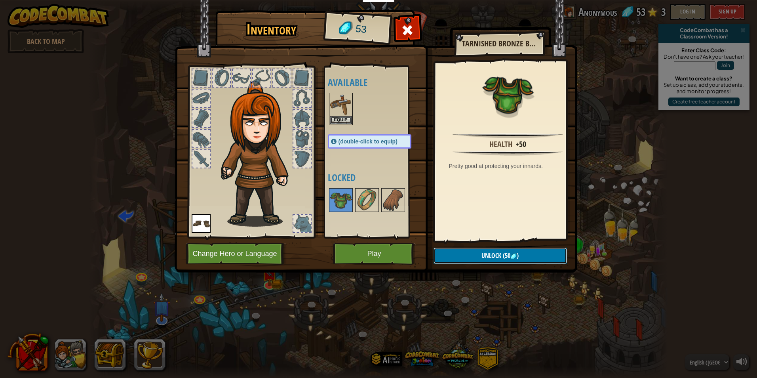
click at [466, 250] on button "Unlock (50 )" at bounding box center [500, 255] width 133 height 16
click at [455, 254] on button "Confirm" at bounding box center [500, 255] width 133 height 16
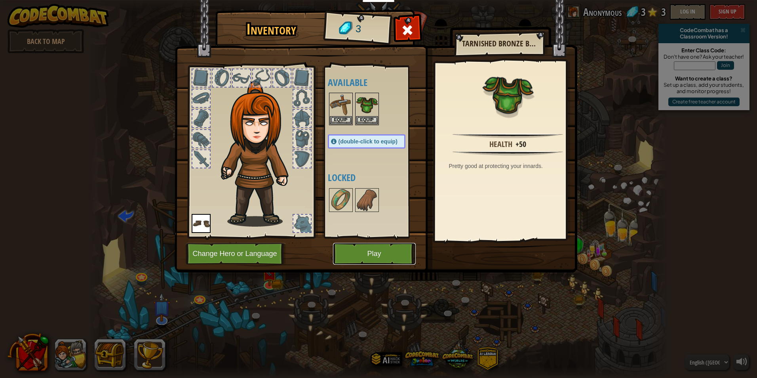
click at [380, 247] on button "Play" at bounding box center [374, 254] width 83 height 22
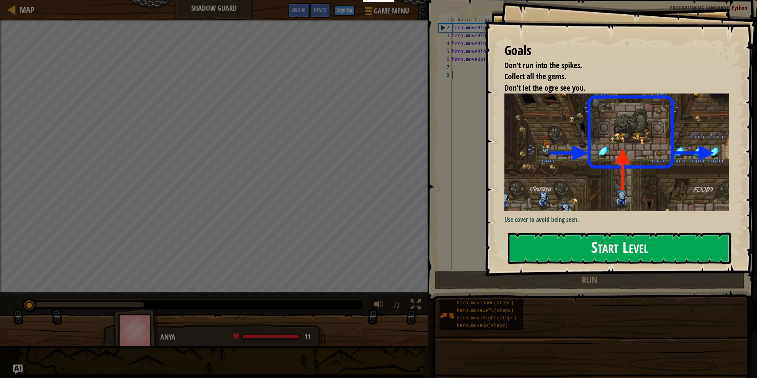
click at [610, 244] on button "Start Level" at bounding box center [619, 247] width 223 height 31
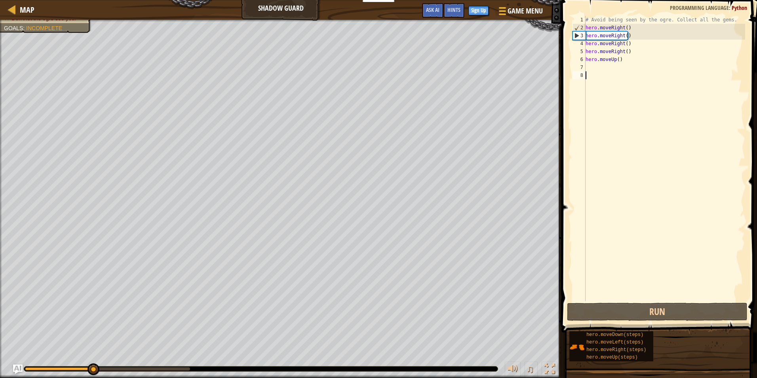
scroll to position [4, 0]
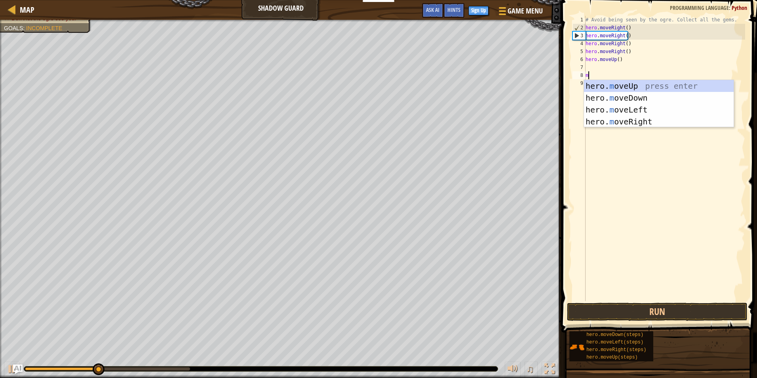
type textarea "mo"
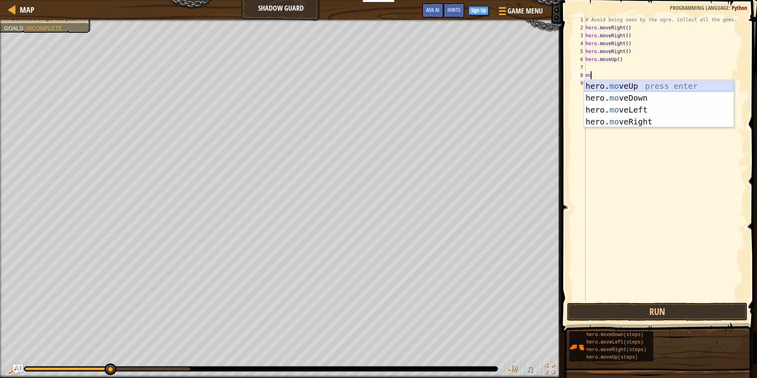
click at [702, 85] on div "hero. mo veUp press enter hero. mo veDown press enter hero. mo veLeft press ent…" at bounding box center [659, 115] width 150 height 71
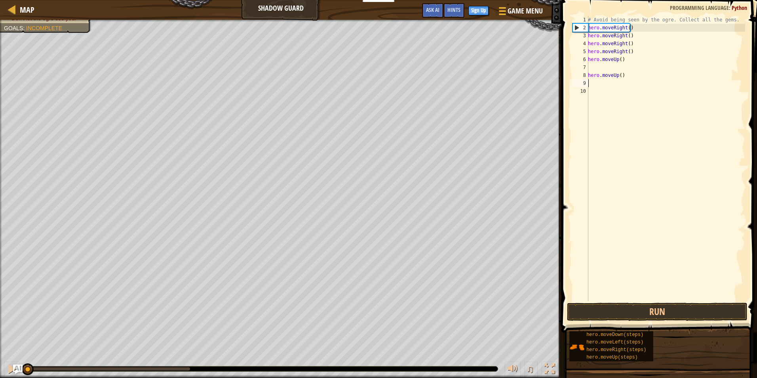
drag, startPoint x: 108, startPoint y: 366, endPoint x: -2, endPoint y: 391, distance: 112.6
click at [0, 0] on html "Educators Create Free Account School & District Solutions Teacher Toolkit Previ…" at bounding box center [378, 0] width 757 height 0
click at [656, 301] on div "# Avoid being seen by the ogre. Collect all the gems. hero . moveRight ( ) hero…" at bounding box center [665, 166] width 159 height 301
click at [653, 314] on button "Run" at bounding box center [657, 311] width 181 height 18
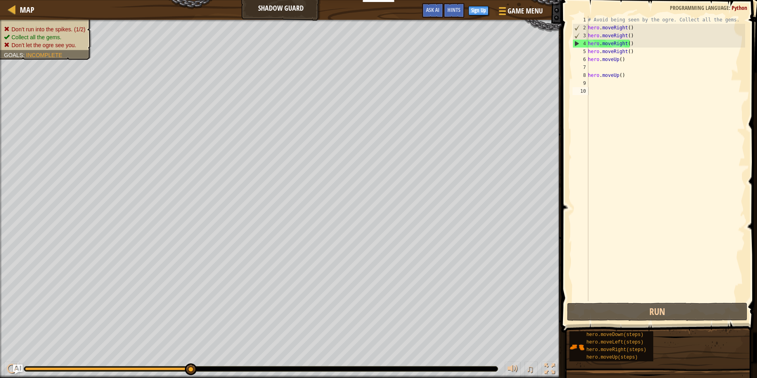
click at [23, 32] on li "Don’t run into the spikes. (1/2)" at bounding box center [45, 29] width 82 height 8
click at [25, 34] on li "Collect all the gems." at bounding box center [45, 37] width 82 height 8
drag, startPoint x: 25, startPoint y: 34, endPoint x: 141, endPoint y: 9, distance: 118.8
click at [133, 13] on div "Map Shadow Guard Game Menu Done Sign Up Hints Ask AI 1 הההההההההההההההההההההההה…" at bounding box center [378, 189] width 757 height 378
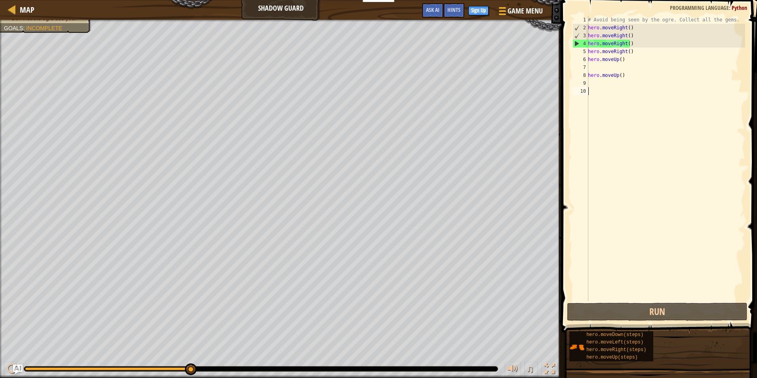
click at [589, 80] on div "1 2 3 4 5 6 7 8 9 10 # Avoid being seen by the ogre. Collect all the gems. hero…" at bounding box center [658, 158] width 174 height 285
type textarea "hero.moveUp()"
click at [605, 79] on div "# Avoid being seen by the ogre. Collect all the gems. hero . moveRight ( ) hero…" at bounding box center [665, 158] width 159 height 285
click at [605, 79] on div "# Avoid being seen by the ogre. Collect all the gems. hero . moveRight ( ) hero…" at bounding box center [665, 166] width 159 height 301
drag, startPoint x: 620, startPoint y: 76, endPoint x: 584, endPoint y: 80, distance: 35.9
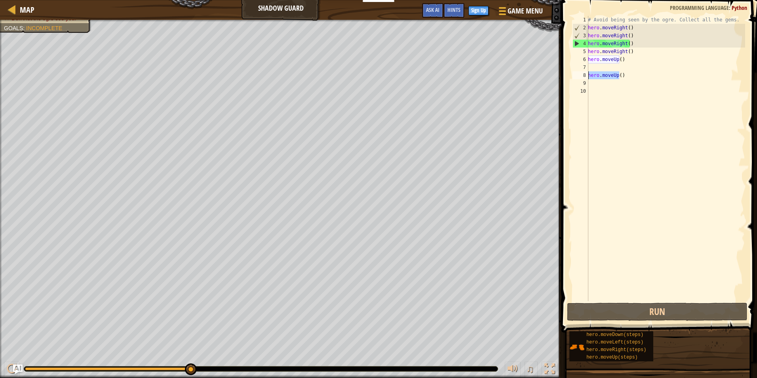
click at [584, 80] on div "1 2 3 4 5 6 7 8 9 10 # Avoid being seen by the ogre. Collect all the gems. hero…" at bounding box center [658, 158] width 174 height 285
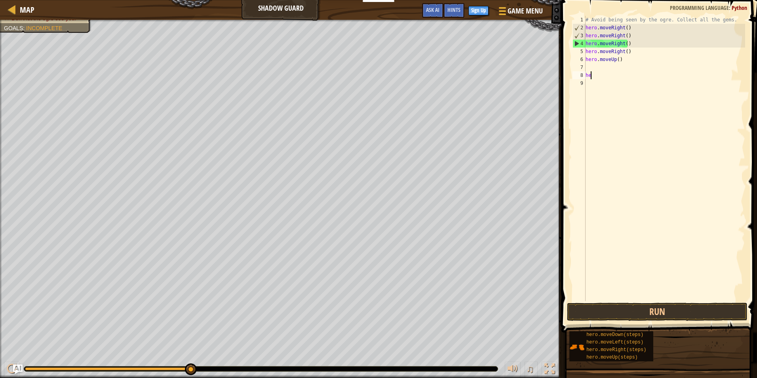
type textarea "h"
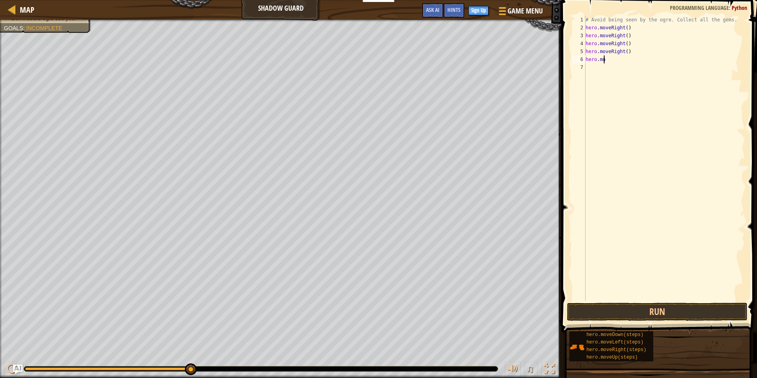
type textarea "h"
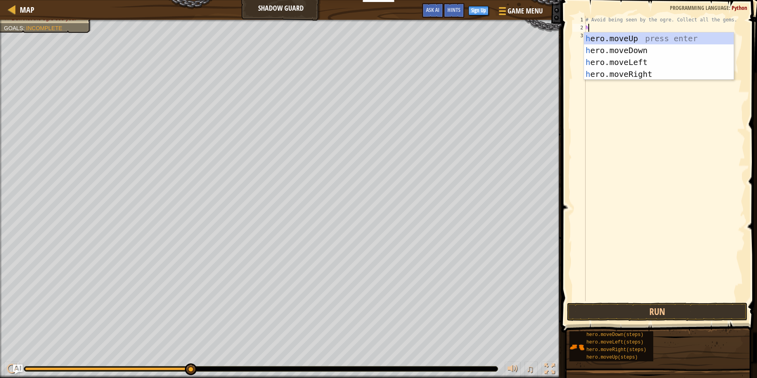
type textarea "he"
click at [633, 64] on div "he ro.moveUp press enter he ro.moveDown press enter he ro.moveLeft press enter …" at bounding box center [659, 67] width 150 height 71
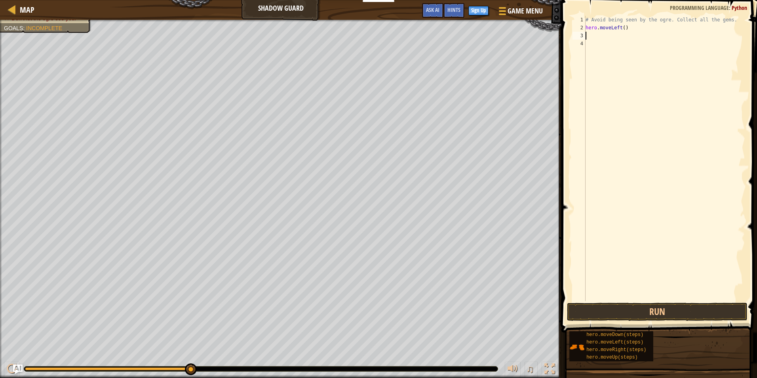
type textarea "h"
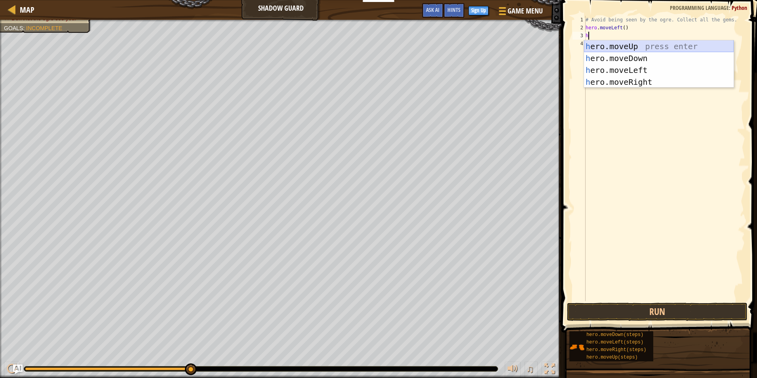
click at [629, 46] on div "h ero.moveUp press enter h ero.moveDown press enter h ero.moveLeft press enter …" at bounding box center [659, 75] width 150 height 71
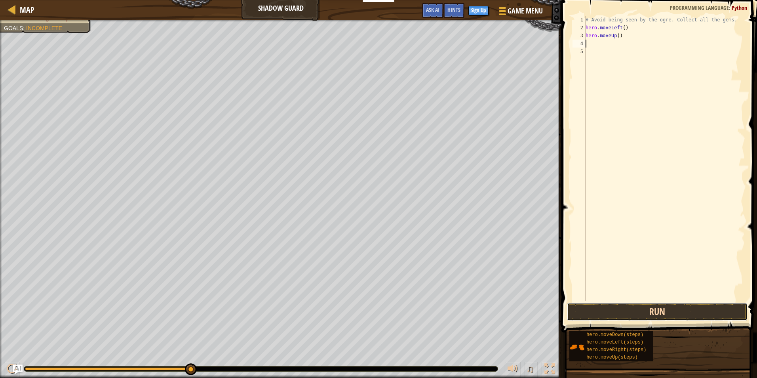
click at [664, 311] on button "Run" at bounding box center [657, 311] width 181 height 18
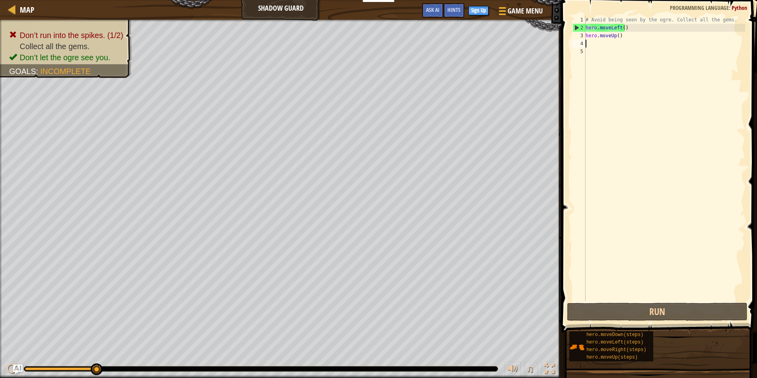
click at [622, 29] on div "# Avoid being seen by the ogre. Collect all the gems. hero . moveLeft ( ) hero …" at bounding box center [664, 166] width 161 height 301
type textarea "hero.moveLeft()"
